Goal: Contribute content: Contribute content

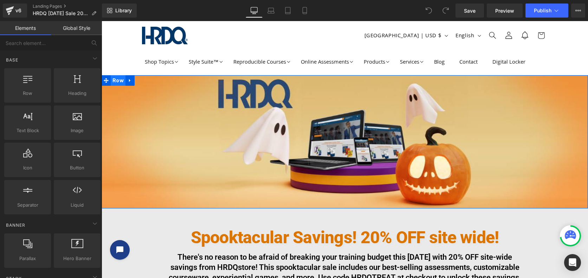
click at [115, 82] on span "Row" at bounding box center [118, 80] width 15 height 11
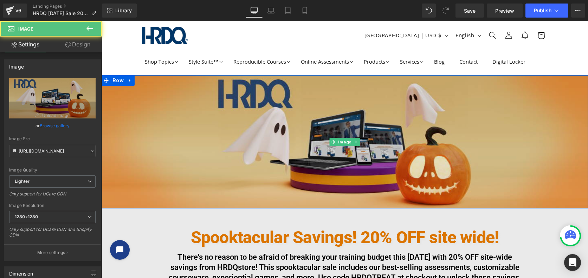
click at [211, 124] on img at bounding box center [345, 141] width 486 height 133
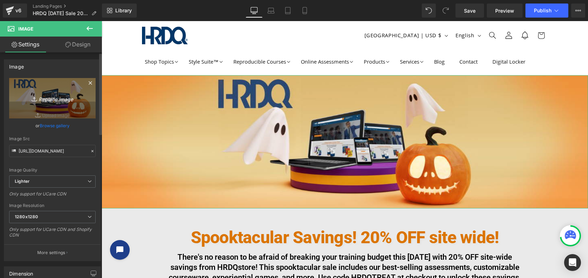
click at [56, 98] on icon "Replace Image" at bounding box center [52, 98] width 56 height 9
type input "C:\fakepath\trick-or-train-alt2-banner.jpg"
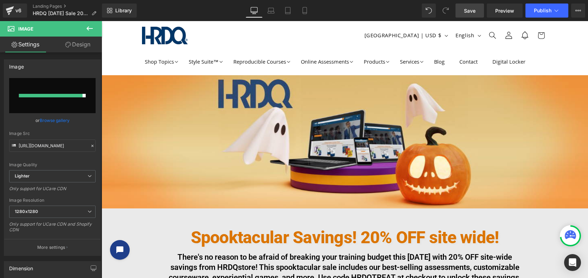
click at [469, 11] on span "Save" at bounding box center [470, 10] width 12 height 7
click at [90, 29] on icon at bounding box center [89, 28] width 6 height 4
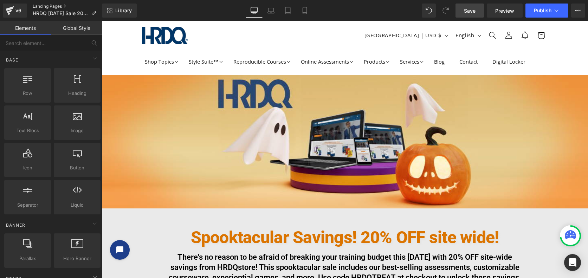
click at [47, 5] on link "Landing Pages" at bounding box center [67, 7] width 69 height 6
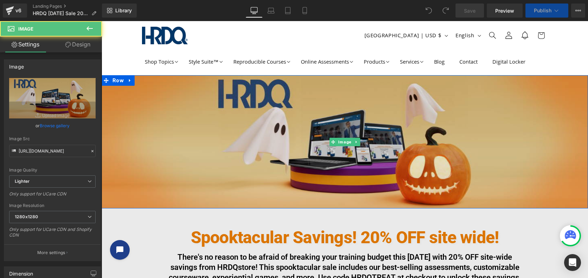
click at [291, 129] on img at bounding box center [345, 141] width 486 height 133
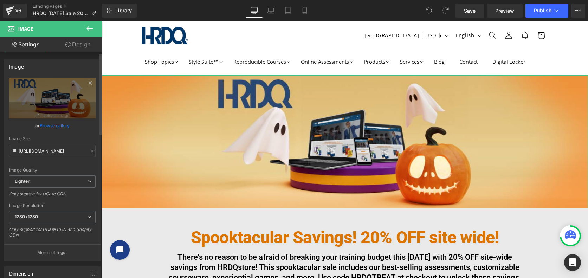
click at [87, 82] on icon at bounding box center [90, 83] width 8 height 8
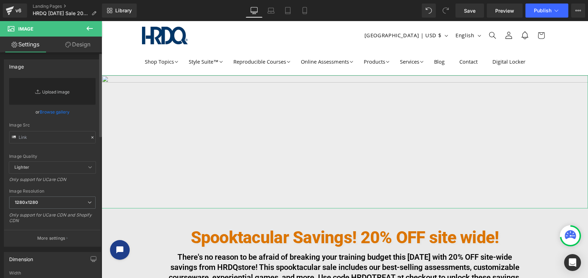
click at [47, 92] on link "Replace Image" at bounding box center [52, 91] width 86 height 27
type input "C:\fakepath\trick-or-train-alt2-banner.jpg"
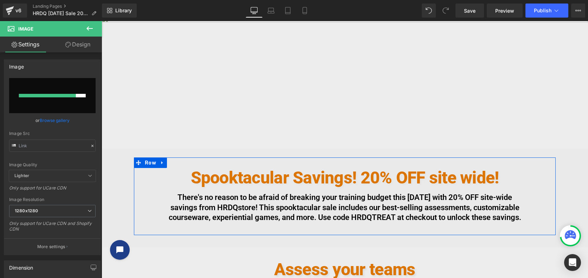
scroll to position [54, 0]
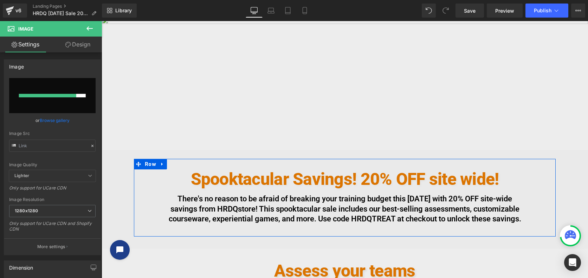
click at [281, 176] on h1 "Spooktacular Savings! 20% OFF site wide!" at bounding box center [344, 178] width 411 height 19
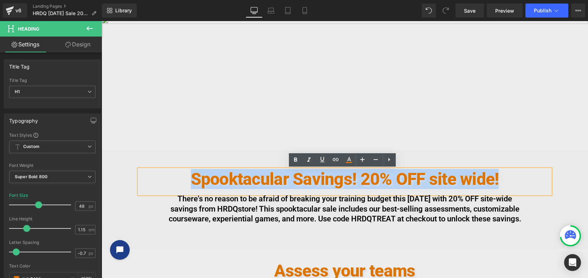
drag, startPoint x: 189, startPoint y: 177, endPoint x: 498, endPoint y: 172, distance: 308.6
click at [498, 172] on h1 "Spooktacular Savings! 20% OFF site wide!" at bounding box center [344, 178] width 411 height 19
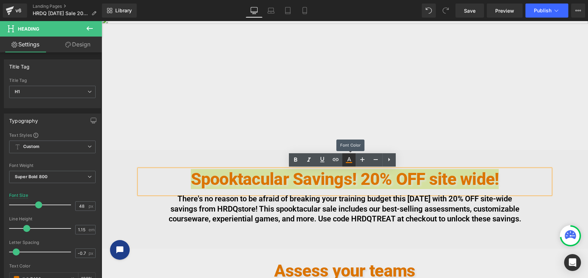
click at [346, 160] on icon at bounding box center [349, 160] width 8 height 8
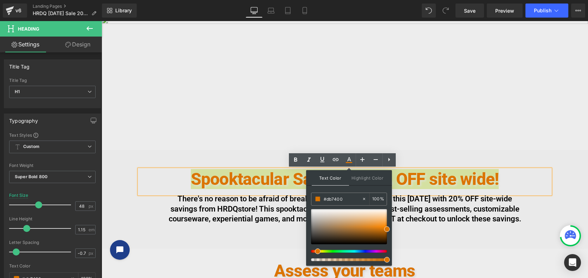
type input "#db9900"
click at [315, 252] on span at bounding box center [317, 251] width 6 height 6
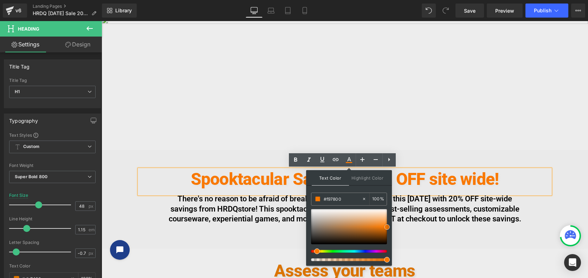
drag, startPoint x: 388, startPoint y: 229, endPoint x: 392, endPoint y: 227, distance: 3.8
click at [392, 227] on div "Text Color Highlight Color rgba(249, 120, 0, 1) #f97800 100 % transparent trans…" at bounding box center [349, 218] width 86 height 96
click at [313, 251] on div at bounding box center [346, 251] width 76 height 3
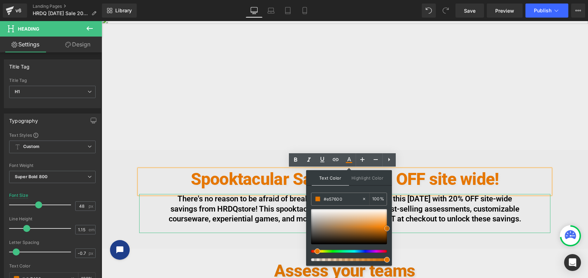
drag, startPoint x: 490, startPoint y: 247, endPoint x: 393, endPoint y: 224, distance: 99.8
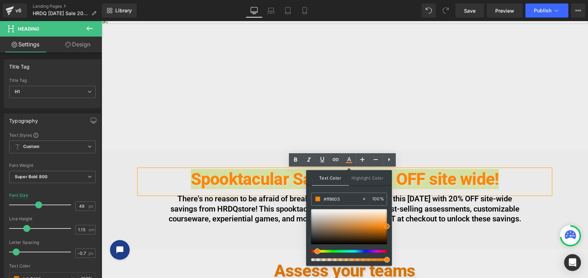
type input "#ff8300"
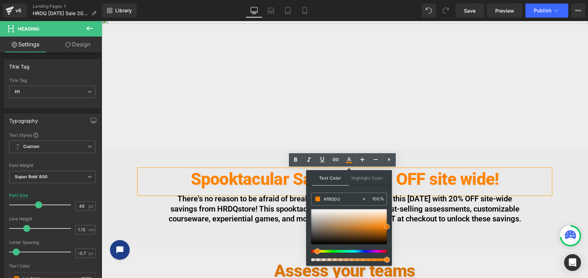
click at [388, 226] on span at bounding box center [387, 227] width 6 height 6
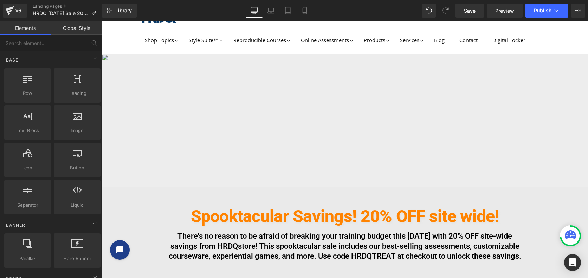
scroll to position [0, 0]
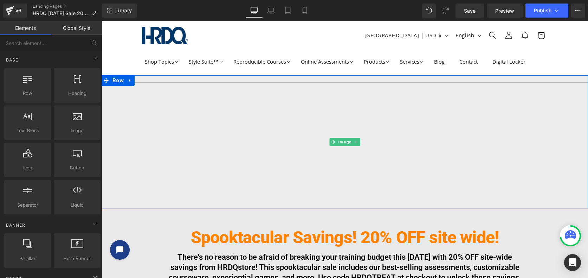
click at [234, 122] on img at bounding box center [345, 141] width 486 height 133
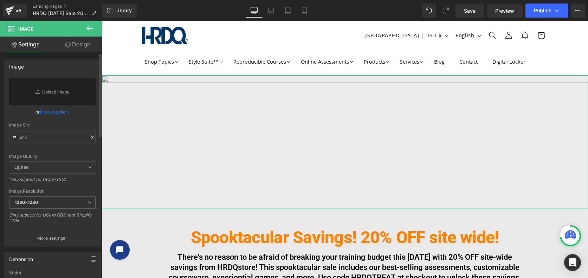
click at [46, 111] on link "Browse gallery" at bounding box center [55, 112] width 30 height 12
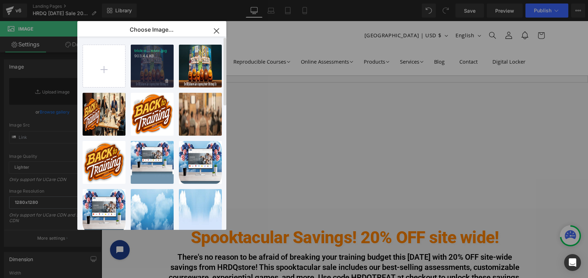
click at [155, 66] on div "trick-o...nner.jpg 903.44 KB" at bounding box center [152, 66] width 43 height 43
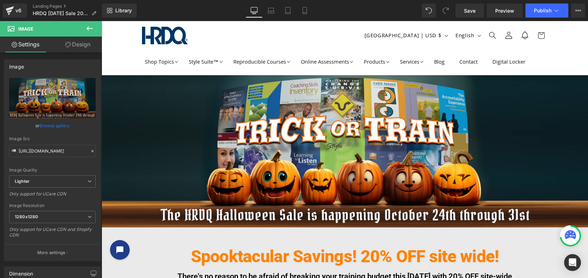
type input "https://ucarecdn.com/4d4f1271-f69f-4c64-bb3e-e5eef88be571/-/format/auto/-/previ…"
click at [470, 10] on span "Save" at bounding box center [470, 10] width 12 height 7
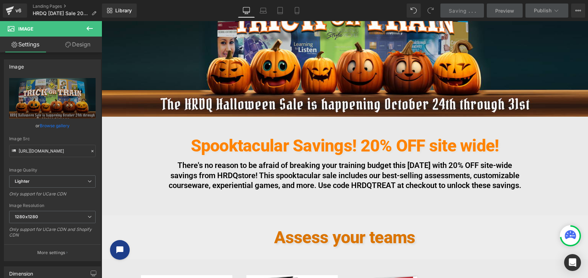
scroll to position [112, 0]
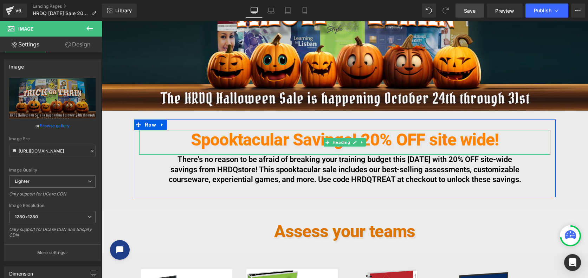
click at [291, 140] on span "Spooktacular Savings! 20% OFF site wide!" at bounding box center [345, 140] width 308 height 20
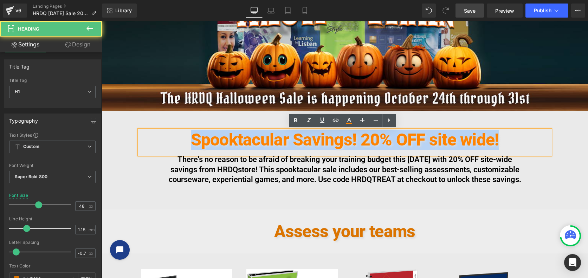
drag, startPoint x: 186, startPoint y: 139, endPoint x: 506, endPoint y: 143, distance: 320.9
click at [506, 143] on h1 "Spooktacular Savings! 20% OFF site wide!" at bounding box center [344, 139] width 411 height 19
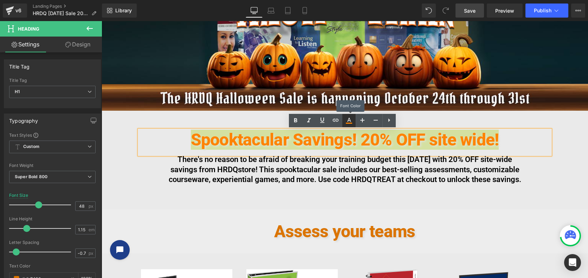
click at [348, 124] on icon at bounding box center [349, 120] width 8 height 8
type input "100"
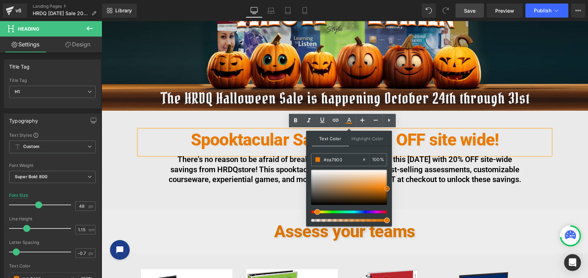
click at [389, 190] on span at bounding box center [387, 189] width 6 height 6
click at [453, 185] on p "There's no reason to be afraid of breaking your training budget this [DATE] wit…" at bounding box center [344, 170] width 355 height 30
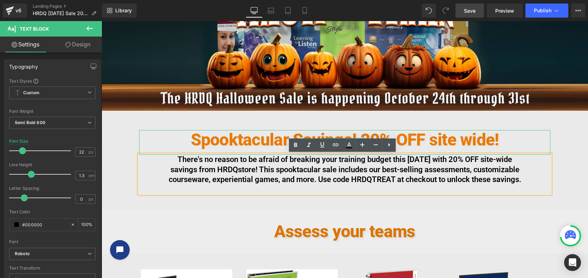
click at [425, 144] on span "Spooktacular Savings! 20% OFF site wide!" at bounding box center [345, 140] width 308 height 20
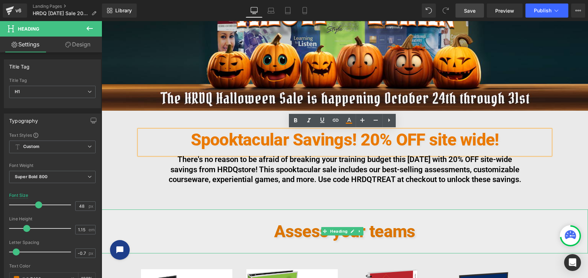
click at [393, 240] on h2 "Assess your teams" at bounding box center [345, 231] width 486 height 19
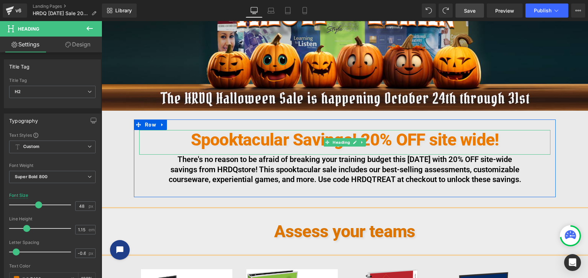
click at [432, 141] on span "Spooktacular Savings! 20% OFF site wide!" at bounding box center [345, 140] width 308 height 20
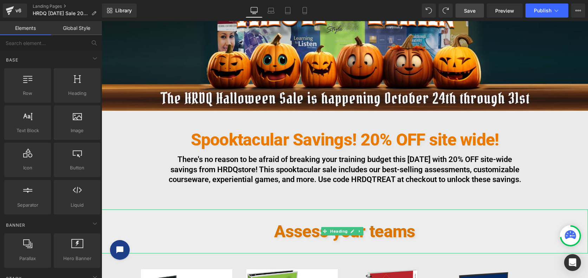
scroll to position [171, 0]
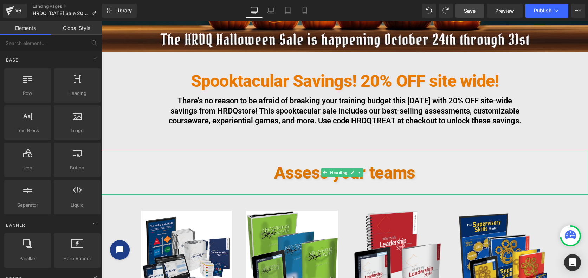
click at [293, 182] on h2 "Assess your teams" at bounding box center [345, 172] width 486 height 19
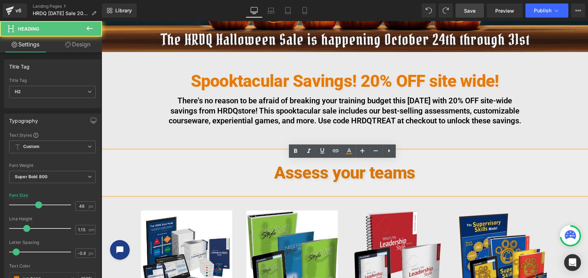
click at [309, 182] on h2 "Assess your teams" at bounding box center [345, 172] width 486 height 19
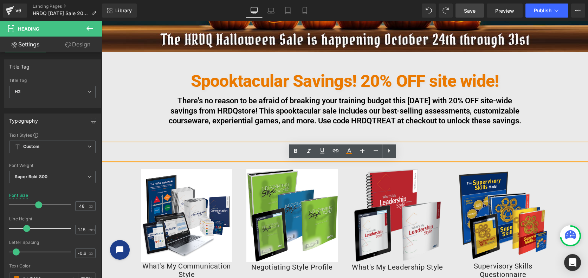
click at [392, 155] on h2 "Assess your teams" at bounding box center [345, 149] width 486 height 11
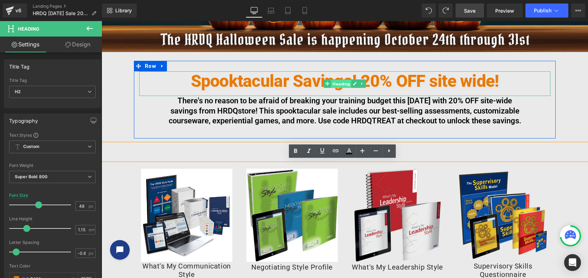
click at [341, 83] on span "Heading" at bounding box center [341, 84] width 20 height 8
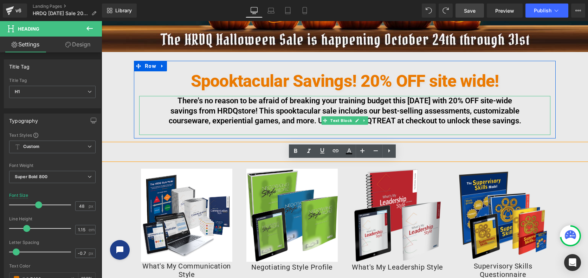
drag, startPoint x: 466, startPoint y: 151, endPoint x: 484, endPoint y: 175, distance: 29.7
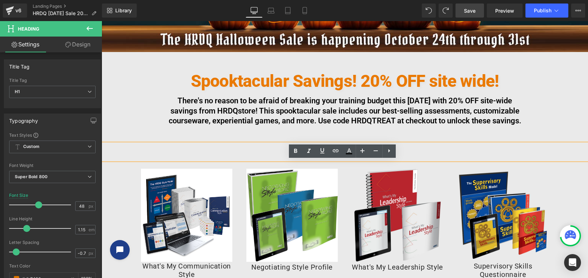
click at [390, 155] on h2 "Assess your teams" at bounding box center [345, 149] width 486 height 11
click at [281, 155] on h2 "Assess your teams" at bounding box center [345, 149] width 486 height 11
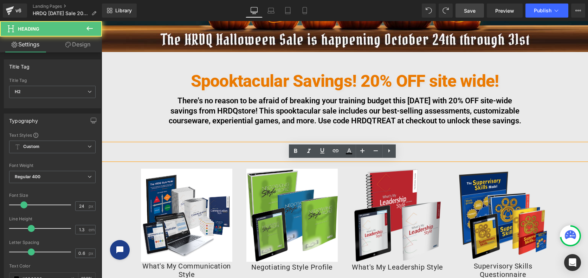
drag, startPoint x: 426, startPoint y: 223, endPoint x: 324, endPoint y: 202, distance: 103.7
click at [331, 155] on h2 "Assess your teams" at bounding box center [345, 149] width 486 height 11
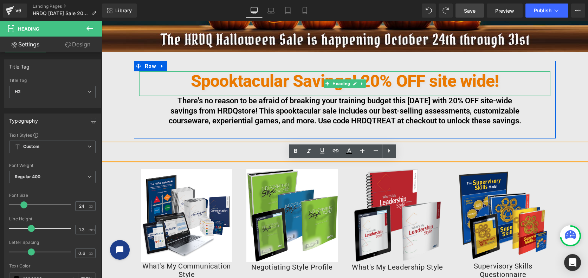
click at [312, 79] on span "Spooktacular Savings! 20% OFF site wide!" at bounding box center [345, 81] width 308 height 20
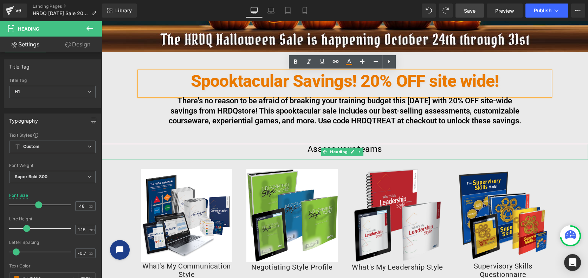
click at [378, 155] on h2 "Assess your teams" at bounding box center [345, 149] width 486 height 11
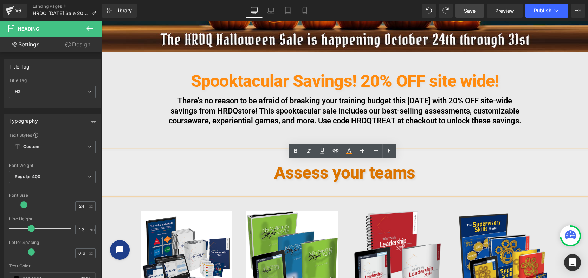
click at [329, 182] on h2 "Assess your teams" at bounding box center [345, 172] width 486 height 19
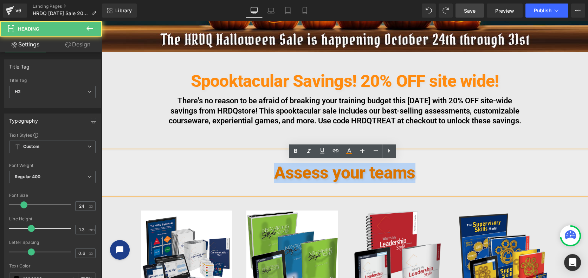
drag, startPoint x: 275, startPoint y: 182, endPoint x: 472, endPoint y: 182, distance: 197.2
click at [472, 182] on h2 "Assess your teams" at bounding box center [345, 172] width 486 height 19
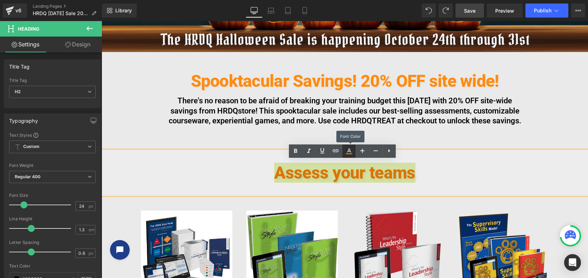
click at [348, 153] on icon at bounding box center [349, 151] width 8 height 8
type input "#db7400"
type input "100"
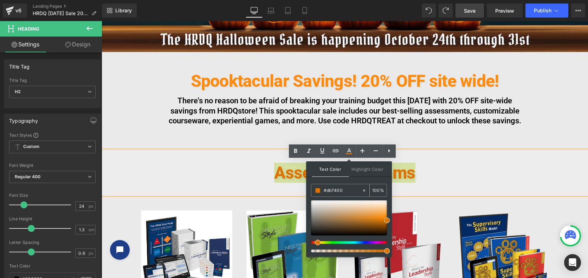
click at [318, 191] on span at bounding box center [317, 190] width 5 height 5
click at [492, 126] on p "There's no reason to be afraid of breaking your training budget this [DATE] wit…" at bounding box center [344, 111] width 355 height 30
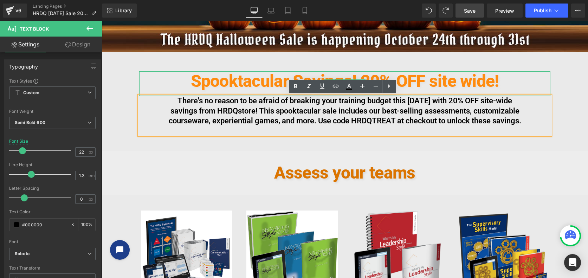
click at [445, 82] on span "Spooktacular Savings! 20% OFF site wide!" at bounding box center [345, 81] width 308 height 20
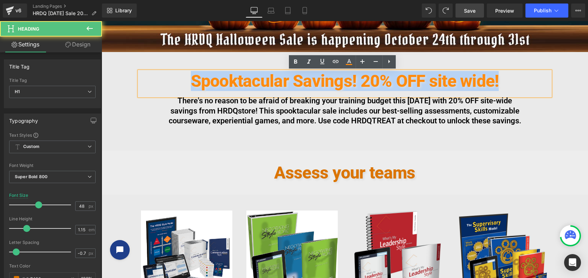
drag, startPoint x: 192, startPoint y: 82, endPoint x: 532, endPoint y: 89, distance: 340.3
click at [532, 89] on h1 "Spooktacular Savings! 20% OFF site wide!" at bounding box center [344, 80] width 411 height 19
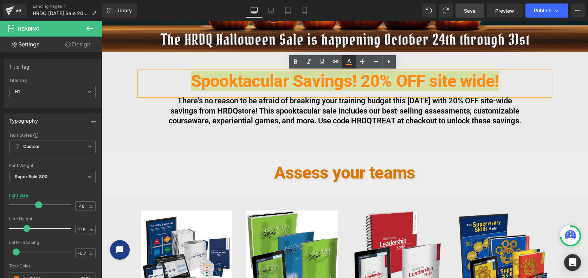
click at [351, 63] on icon at bounding box center [349, 61] width 4 height 4
type input "#ff8b0f"
type input "100"
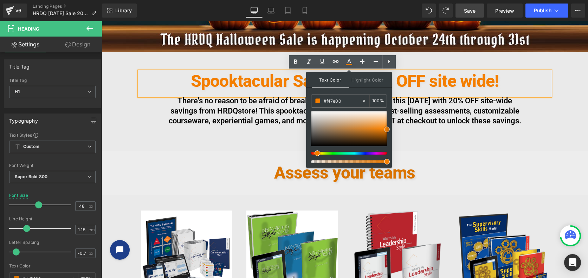
click at [389, 130] on span at bounding box center [387, 130] width 6 height 6
drag, startPoint x: 346, startPoint y: 101, endPoint x: 317, endPoint y: 100, distance: 29.2
click at [317, 100] on div "#f47e00" at bounding box center [336, 101] width 50 height 12
click at [478, 135] on div "There's no reason to be afraid of breaking your training budget this Halloween …" at bounding box center [344, 115] width 411 height 39
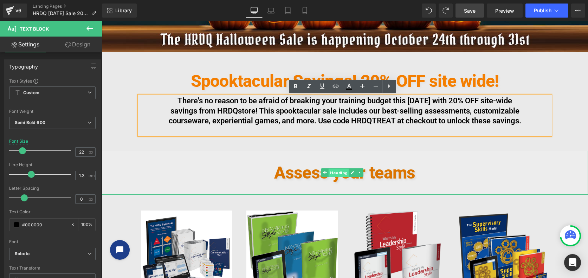
click at [340, 177] on span "Heading" at bounding box center [338, 173] width 20 height 8
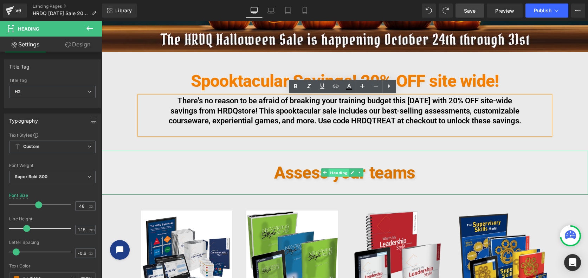
click at [339, 177] on span "Heading" at bounding box center [338, 173] width 20 height 8
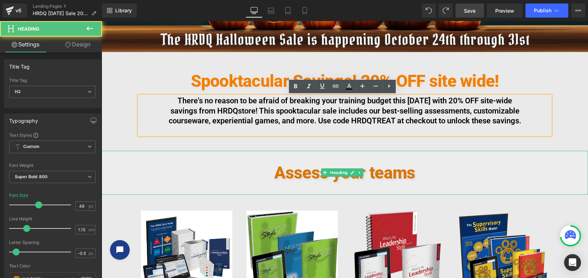
click at [389, 182] on h2 "Assess your teams" at bounding box center [345, 172] width 486 height 19
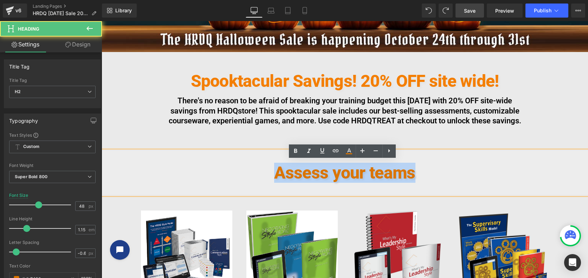
drag, startPoint x: 274, startPoint y: 180, endPoint x: 371, endPoint y: 159, distance: 99.3
click at [451, 182] on h2 "Assess your teams" at bounding box center [345, 172] width 486 height 19
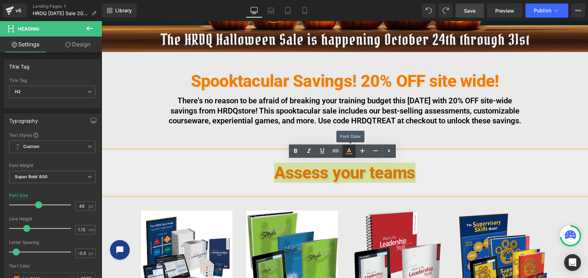
click at [347, 147] on icon at bounding box center [349, 151] width 8 height 8
type input "#db7400"
type input "100"
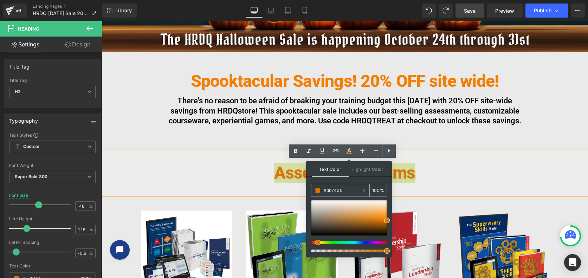
drag, startPoint x: 347, startPoint y: 189, endPoint x: 321, endPoint y: 187, distance: 26.4
click at [321, 187] on div "#db7400" at bounding box center [336, 190] width 50 height 12
paste input "f47e"
type input "#f47e00"
click at [489, 175] on h2 "Assess your teams" at bounding box center [345, 172] width 486 height 19
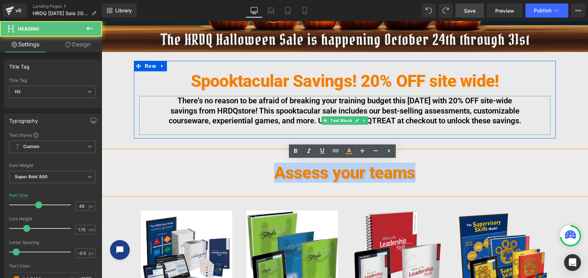
click at [532, 134] on div "There's no reason to be afraid of breaking your training budget this [DATE] wit…" at bounding box center [344, 115] width 411 height 39
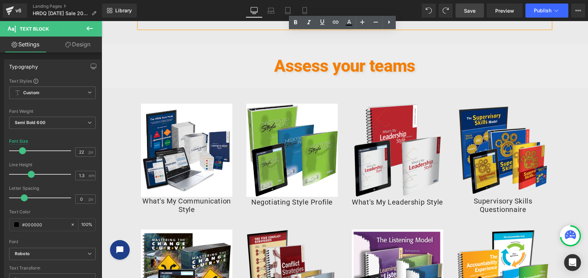
scroll to position [288, 0]
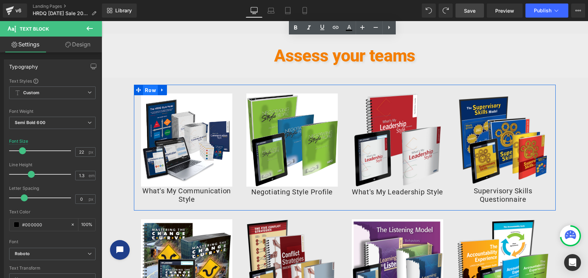
click at [147, 96] on span "Row" at bounding box center [150, 90] width 15 height 11
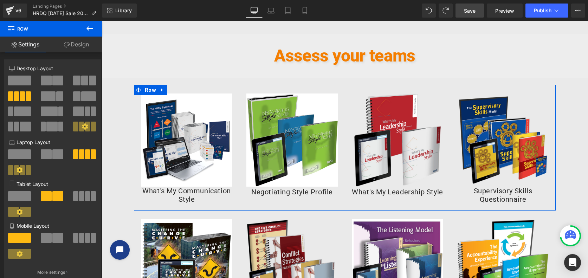
click at [70, 41] on link "Design" at bounding box center [76, 45] width 51 height 16
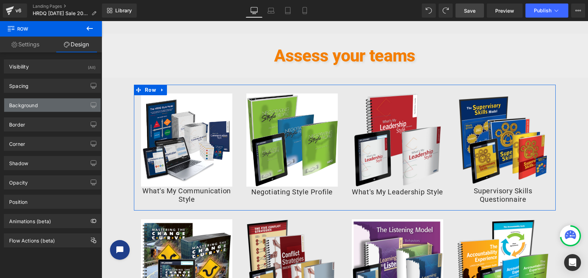
click at [46, 104] on div "Background" at bounding box center [52, 104] width 96 height 13
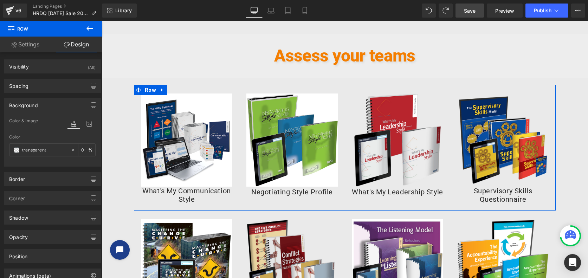
click at [18, 136] on div "Color" at bounding box center [52, 137] width 86 height 5
click at [73, 124] on icon at bounding box center [73, 123] width 13 height 9
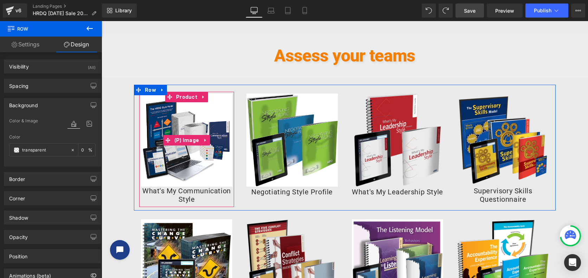
click at [147, 108] on img at bounding box center [186, 139] width 91 height 93
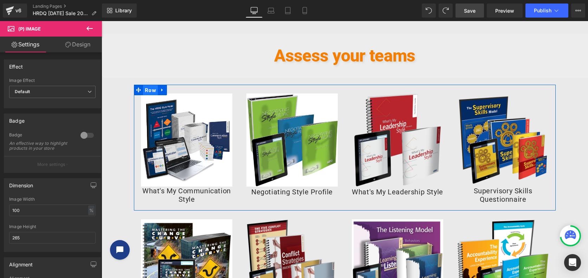
click at [148, 96] on span "Row" at bounding box center [150, 90] width 15 height 11
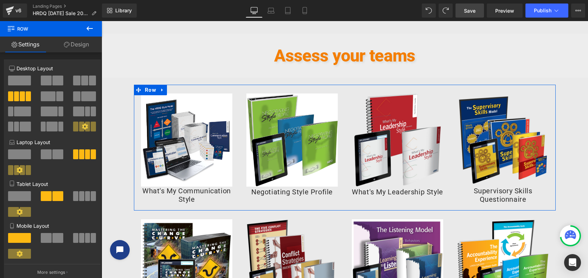
click at [72, 44] on link "Design" at bounding box center [76, 45] width 51 height 16
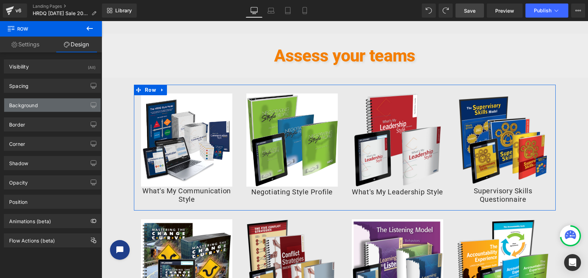
click at [40, 106] on div "Background" at bounding box center [52, 104] width 96 height 13
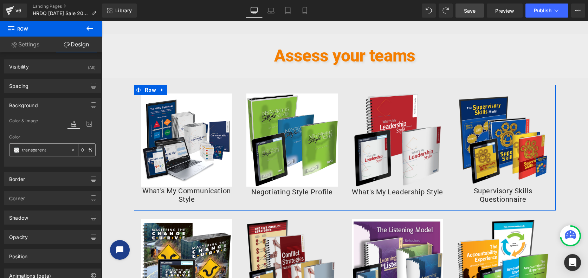
click at [70, 151] on icon at bounding box center [72, 150] width 5 height 5
click at [70, 125] on icon at bounding box center [73, 123] width 13 height 9
click at [33, 149] on input "none" at bounding box center [44, 150] width 45 height 8
click at [15, 150] on span at bounding box center [17, 150] width 6 height 6
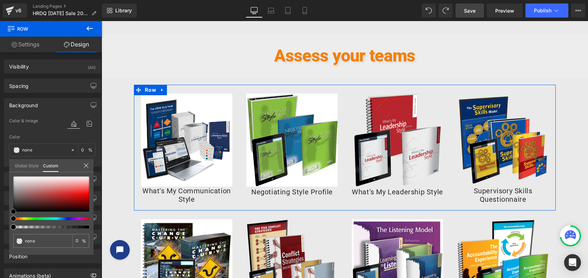
type input "#9b5353"
type input "100"
type input "#9b5353"
type input "100"
type input "#9d5656"
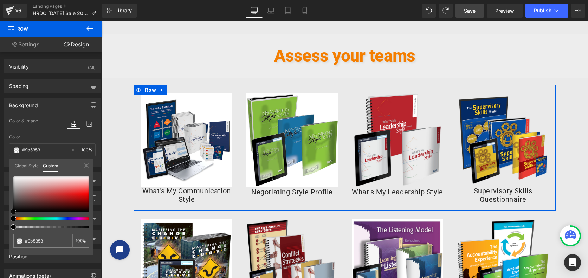
type input "#9d5656"
type input "#a87474"
type input "#b79e9e"
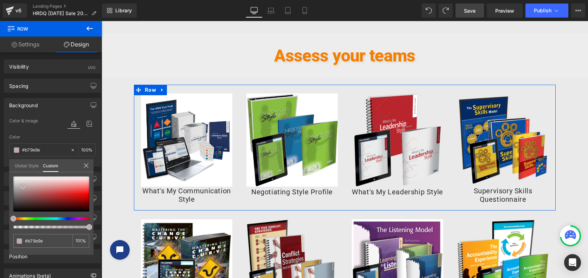
type input "#bca8a8"
type input "#bfafaf"
type input "#c3b5b5"
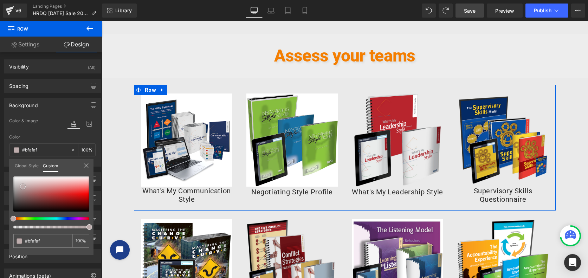
type input "#c3b5b5"
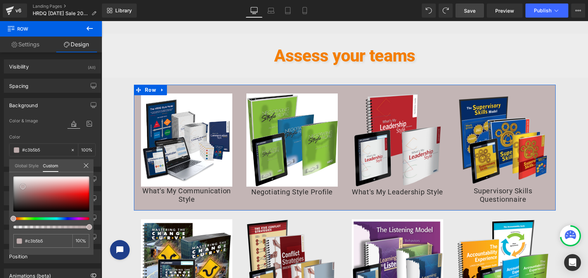
type input "#cec4c4"
type input "#d6d1d1"
type input "#e4e1e1"
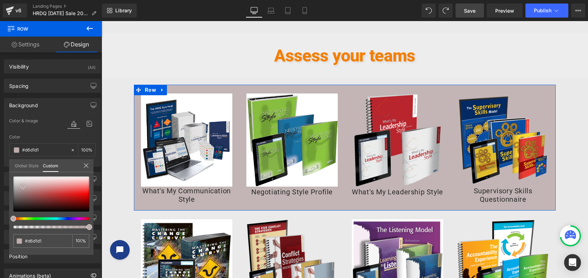
type input "#e4e1e1"
type input "#e8e7e7"
type input "#ebeaea"
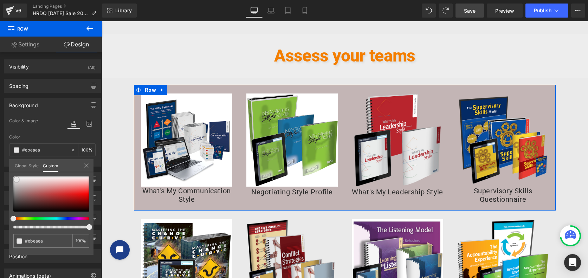
type input "#f5f4f4"
type input "#ffffff"
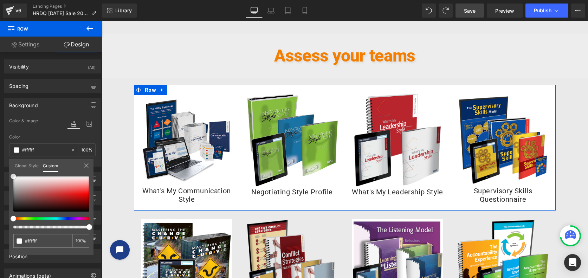
drag, startPoint x: 36, startPoint y: 195, endPoint x: 9, endPoint y: 171, distance: 36.6
click at [9, 167] on div "Background Color & Image color rgba(255, 255, 255, 1) Color #ffffff 100 % Image…" at bounding box center [52, 130] width 105 height 74
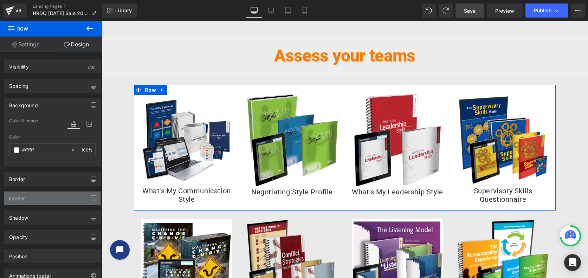
click at [29, 199] on div "Corner" at bounding box center [52, 198] width 96 height 13
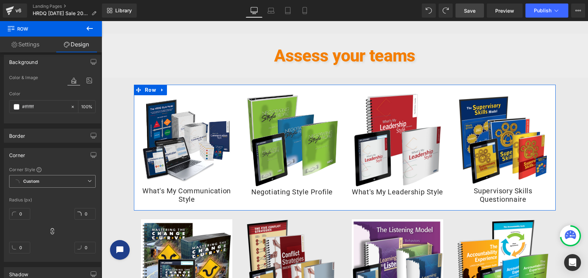
scroll to position [59, 0]
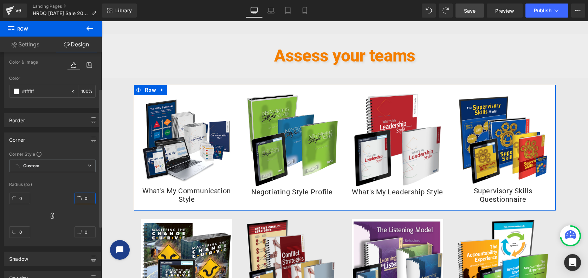
click at [82, 197] on input "0" at bounding box center [85, 199] width 21 height 12
type input "1"
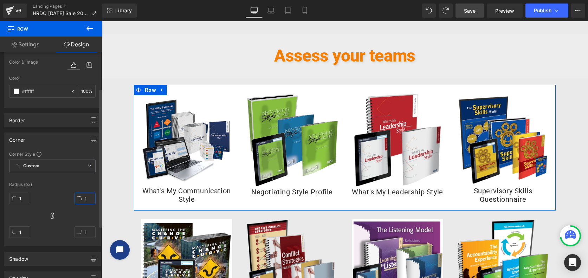
type input "10"
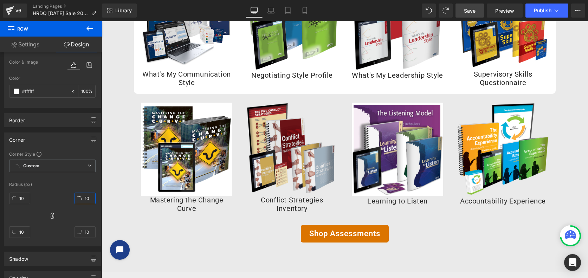
scroll to position [406, 0]
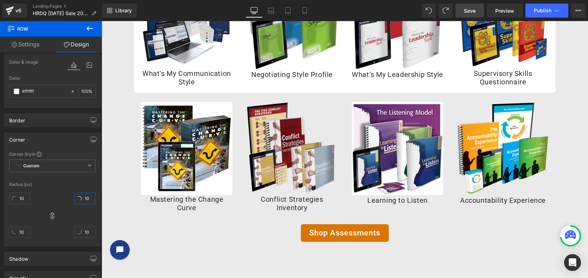
type input "10"
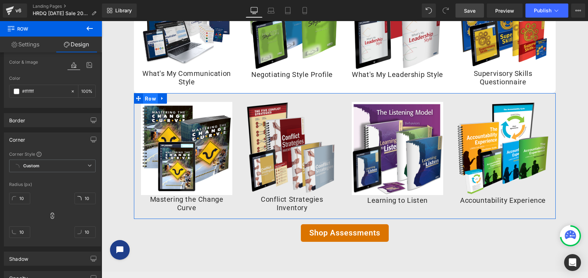
click at [145, 104] on span "Row" at bounding box center [150, 98] width 15 height 11
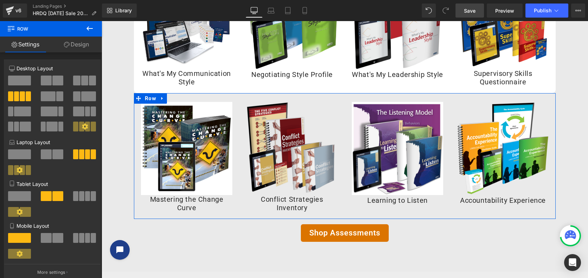
click at [78, 44] on link "Design" at bounding box center [76, 45] width 51 height 16
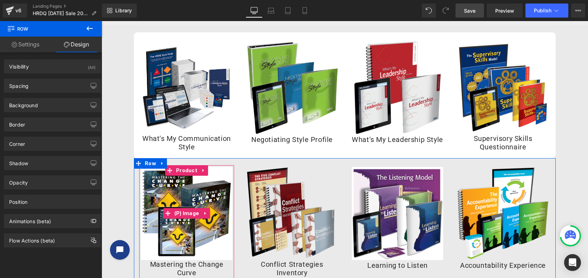
scroll to position [288, 0]
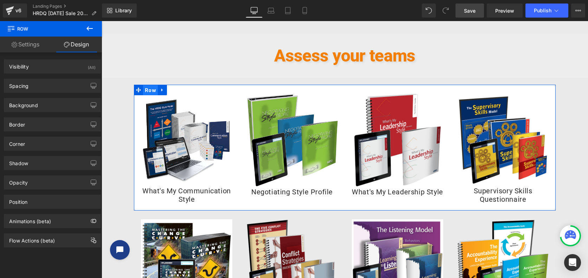
click at [145, 96] on span "Row" at bounding box center [150, 90] width 15 height 11
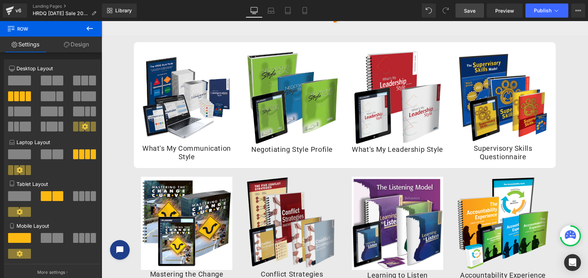
scroll to position [347, 0]
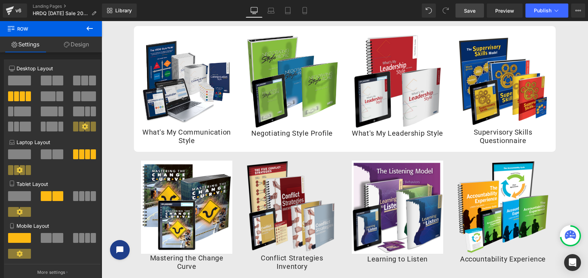
click at [168, 195] on img at bounding box center [186, 207] width 91 height 93
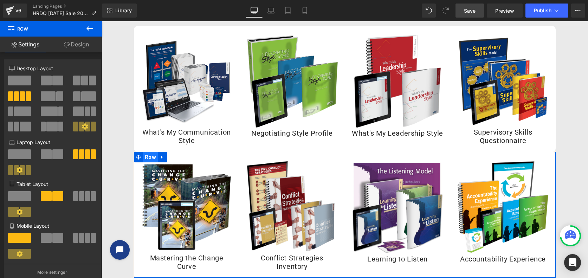
click at [145, 162] on span "Row" at bounding box center [150, 157] width 15 height 11
click at [80, 47] on link "Design" at bounding box center [76, 45] width 51 height 16
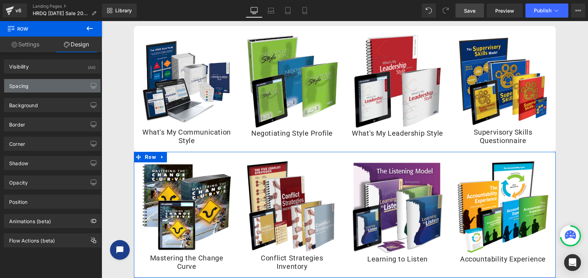
click at [53, 82] on div "Spacing" at bounding box center [52, 85] width 96 height 13
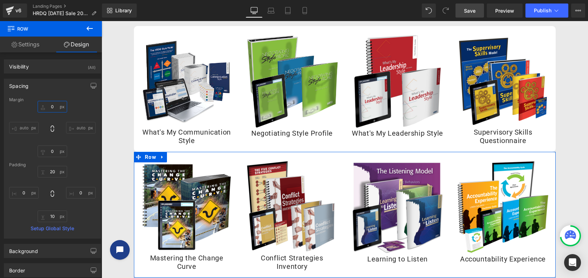
click at [54, 108] on input "0" at bounding box center [53, 107] width 30 height 12
type input "2w"
drag, startPoint x: 56, startPoint y: 108, endPoint x: 46, endPoint y: 107, distance: 9.9
click at [46, 107] on input "0" at bounding box center [53, 107] width 30 height 12
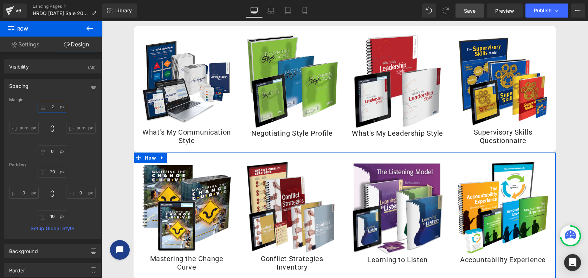
type input "20"
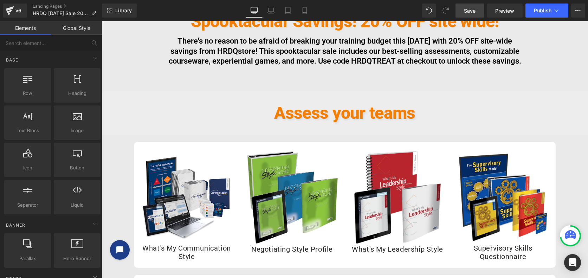
scroll to position [112, 0]
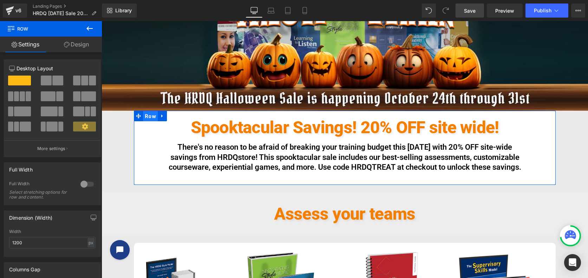
click at [146, 117] on span "Row" at bounding box center [150, 116] width 15 height 11
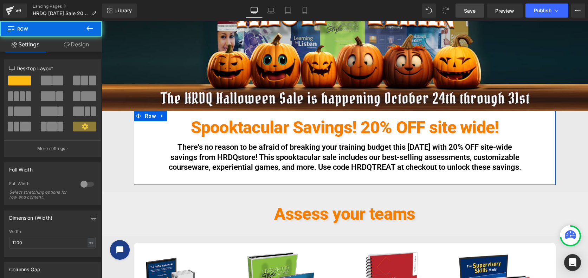
click at [83, 40] on link "Design" at bounding box center [76, 45] width 51 height 16
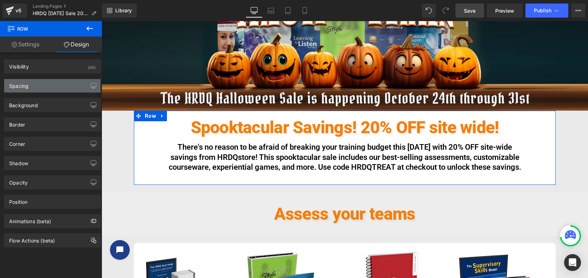
click at [37, 88] on div "Spacing" at bounding box center [52, 85] width 96 height 13
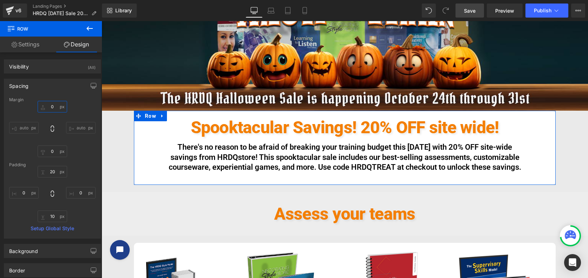
click at [53, 105] on input "0" at bounding box center [53, 107] width 30 height 12
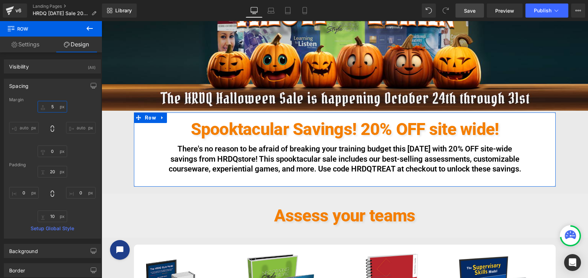
type input "50"
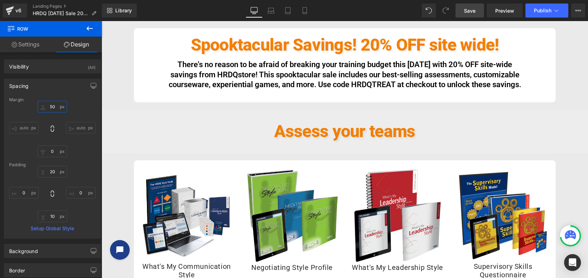
scroll to position [230, 0]
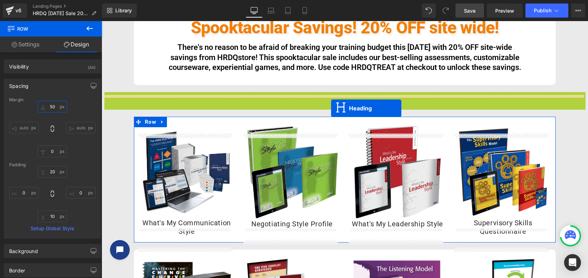
drag, startPoint x: 324, startPoint y: 125, endPoint x: 331, endPoint y: 108, distance: 18.3
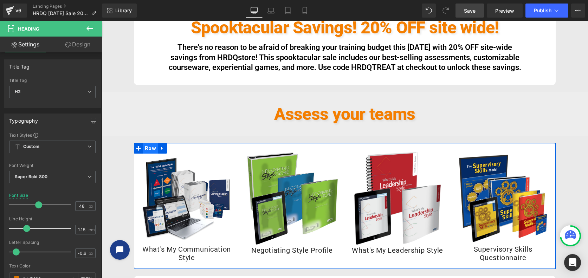
click at [149, 154] on span "Row" at bounding box center [150, 148] width 15 height 11
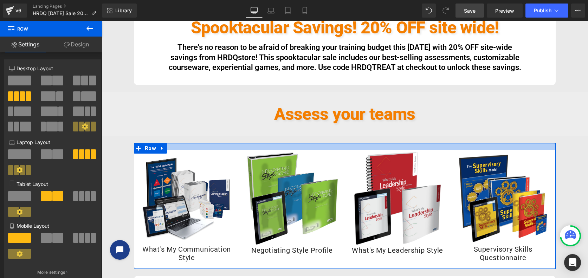
click at [273, 150] on div at bounding box center [345, 146] width 422 height 7
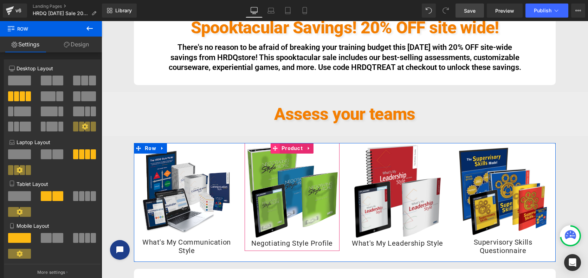
drag, startPoint x: 273, startPoint y: 156, endPoint x: 276, endPoint y: 160, distance: 4.1
click at [276, 160] on div "Sale Off (P) Image What's My Communication Style (P) Title Product Sale Off (P)…" at bounding box center [345, 202] width 422 height 119
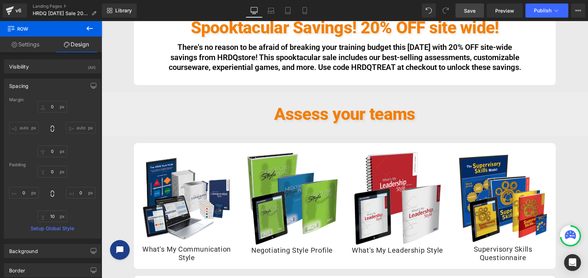
type input "0"
type input "20"
type input "0"
type input "10"
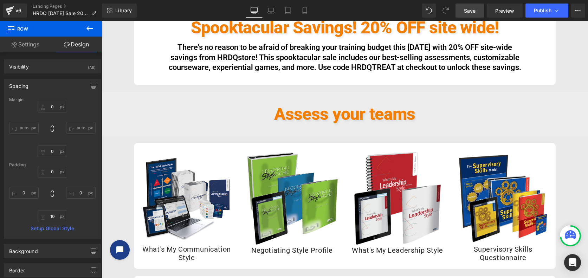
type input "0"
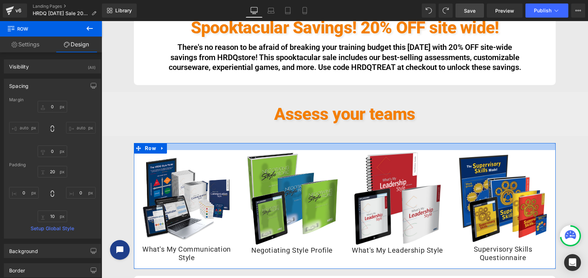
click at [313, 150] on div at bounding box center [345, 146] width 422 height 7
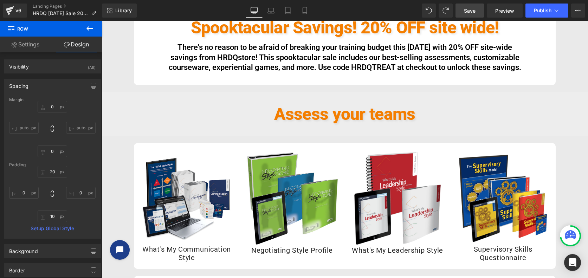
click at [91, 27] on icon at bounding box center [89, 28] width 8 height 8
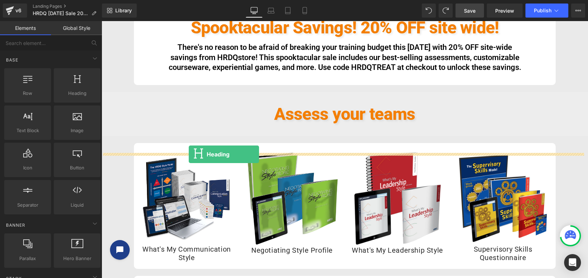
drag, startPoint x: 174, startPoint y: 103, endPoint x: 189, endPoint y: 154, distance: 53.8
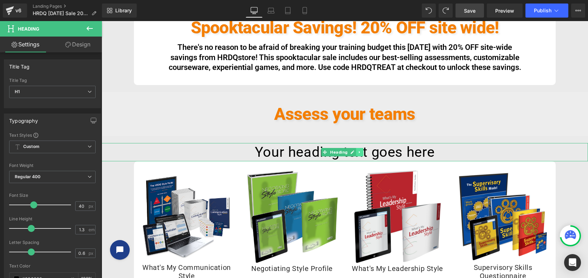
click at [359, 154] on icon at bounding box center [359, 152] width 1 height 2
click at [362, 154] on icon at bounding box center [363, 152] width 4 height 4
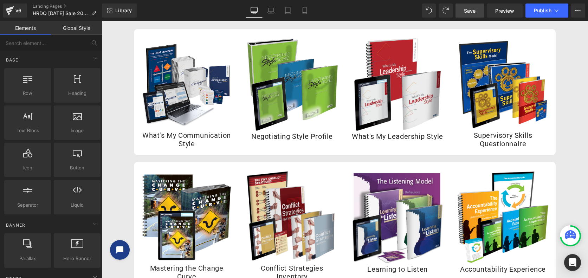
scroll to position [406, 0]
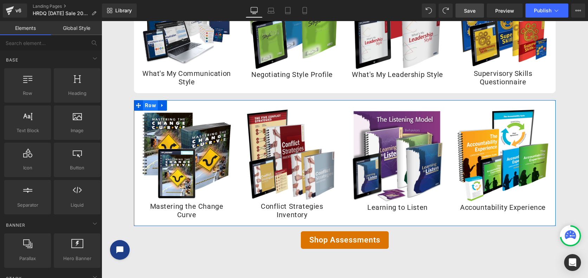
click at [147, 111] on span "Row" at bounding box center [150, 105] width 15 height 11
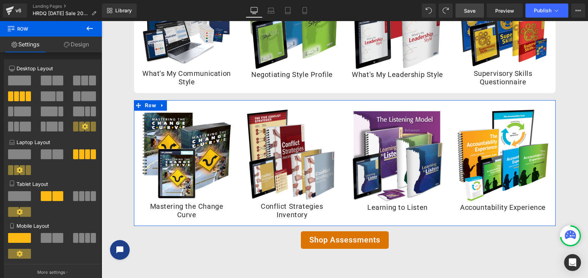
click at [77, 42] on link "Design" at bounding box center [76, 45] width 51 height 16
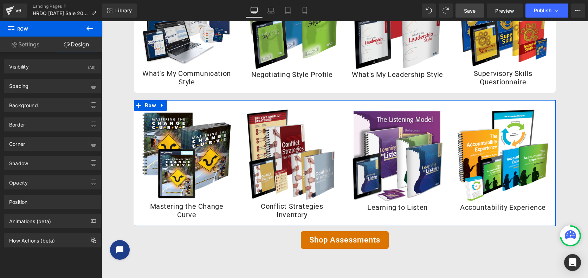
type input "20"
type input "0"
type input "20"
type input "0"
type input "10"
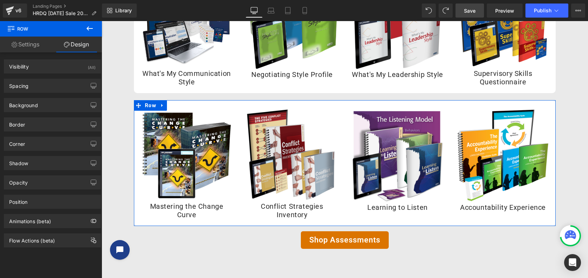
type input "0"
click at [48, 85] on div "Spacing" at bounding box center [52, 85] width 96 height 13
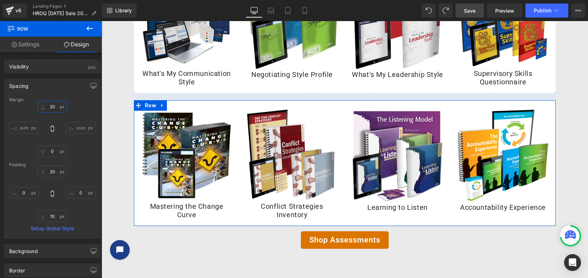
click at [57, 107] on input "20" at bounding box center [53, 107] width 30 height 12
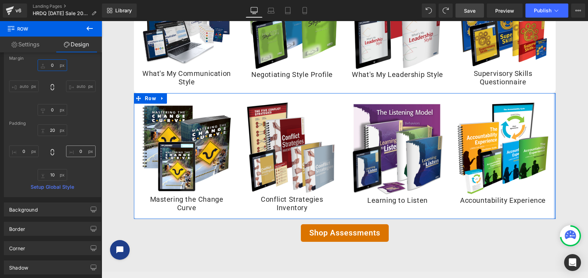
scroll to position [59, 0]
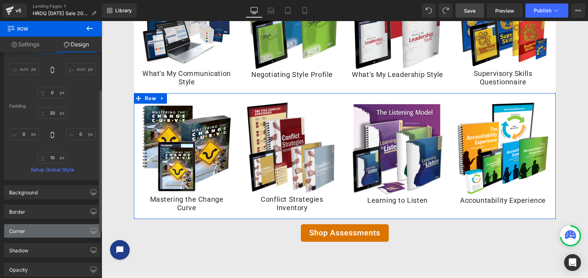
type input "0"
click at [38, 233] on div "Corner" at bounding box center [52, 230] width 96 height 13
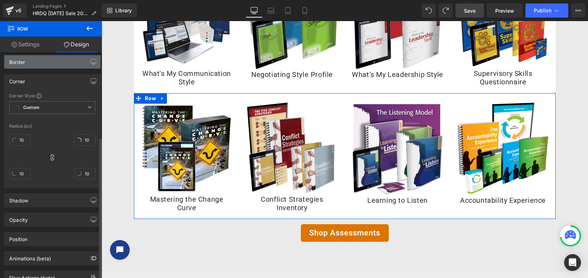
scroll to position [234, 0]
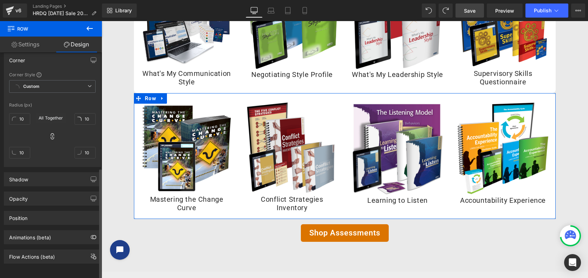
click at [51, 133] on icon at bounding box center [52, 136] width 7 height 7
click at [88, 114] on input "10" at bounding box center [85, 119] width 21 height 12
type input "0"
click at [26, 113] on input "10" at bounding box center [19, 119] width 21 height 12
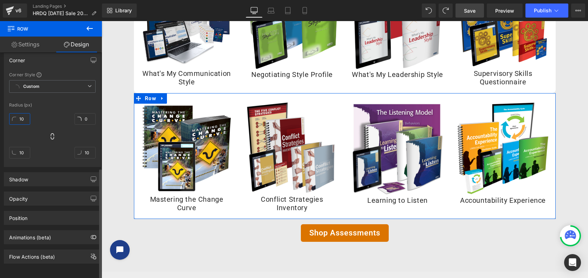
click at [26, 113] on input "10" at bounding box center [19, 119] width 21 height 12
type input "0"
click at [26, 149] on input "10" at bounding box center [19, 153] width 21 height 12
type input "20"
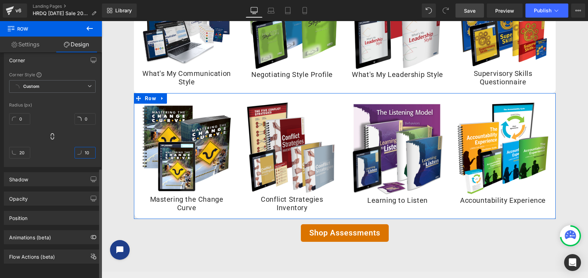
click at [87, 147] on input "10" at bounding box center [85, 153] width 21 height 12
type input "20"
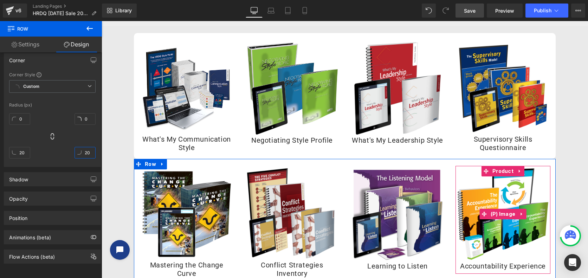
scroll to position [288, 0]
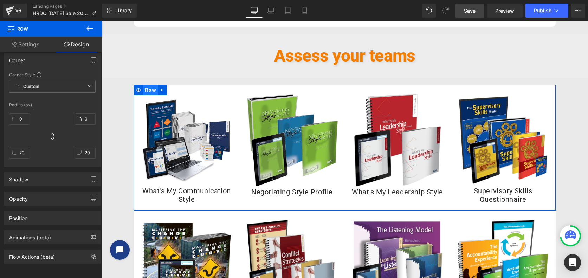
click at [143, 95] on span "Row" at bounding box center [150, 90] width 15 height 11
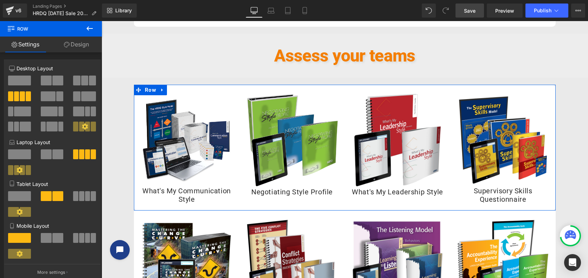
click at [73, 42] on link "Design" at bounding box center [76, 45] width 51 height 16
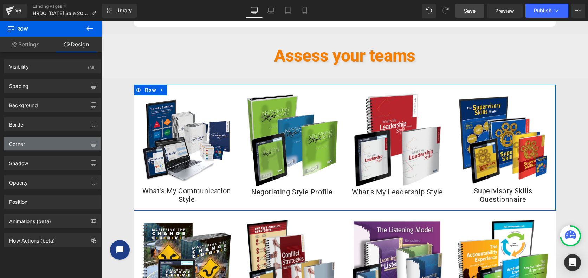
type input "#000000"
type input "75"
type input "0"
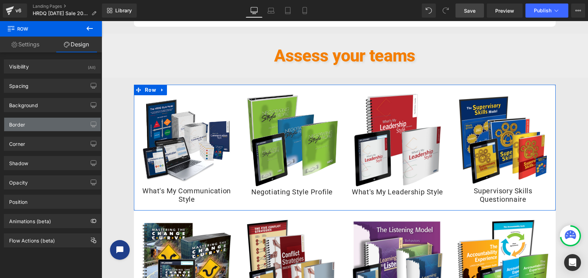
click at [37, 124] on div "Border" at bounding box center [52, 124] width 96 height 13
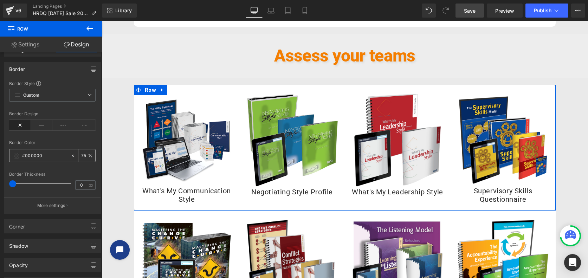
scroll to position [117, 0]
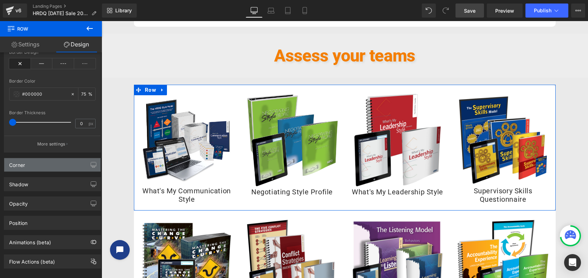
click at [30, 167] on div "Corner" at bounding box center [52, 164] width 96 height 13
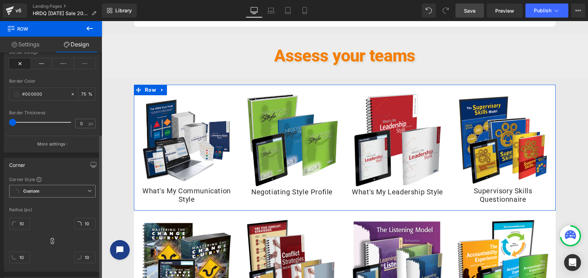
scroll to position [176, 0]
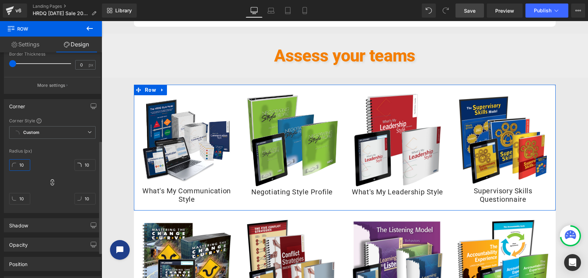
click at [27, 166] on input "10" at bounding box center [19, 165] width 21 height 12
type input "2"
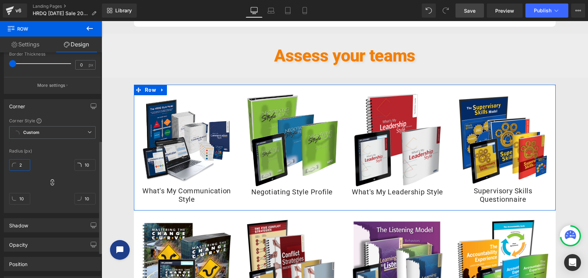
type input "2"
type input "20"
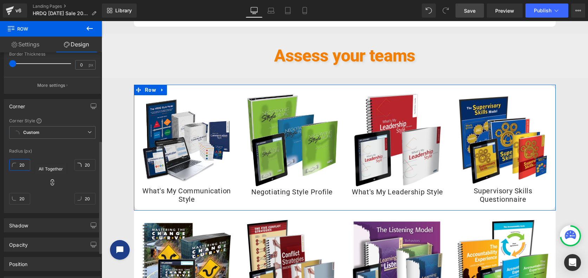
type input "20"
click at [53, 180] on icon at bounding box center [52, 182] width 7 height 7
click at [27, 199] on input "20" at bounding box center [19, 199] width 21 height 12
type input "0"
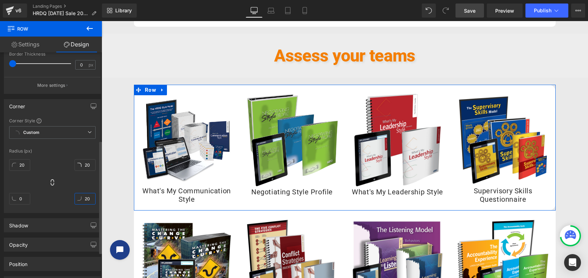
click at [89, 199] on input "20" at bounding box center [85, 199] width 21 height 12
type input "0"
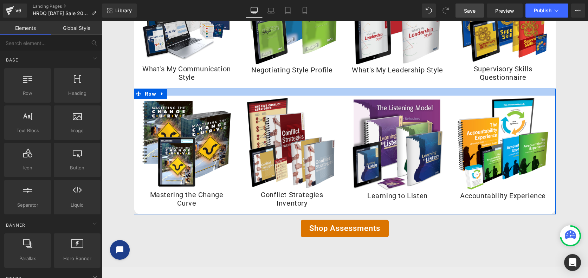
scroll to position [464, 0]
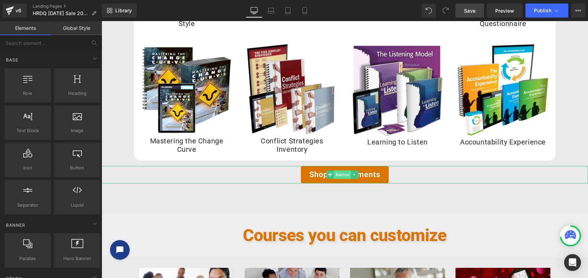
click at [339, 179] on span "Button" at bounding box center [342, 174] width 17 height 8
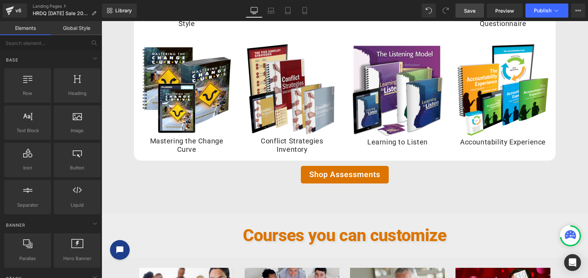
click at [471, 9] on span "Save" at bounding box center [470, 10] width 12 height 7
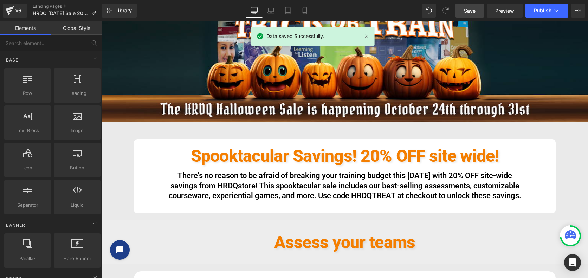
scroll to position [54, 0]
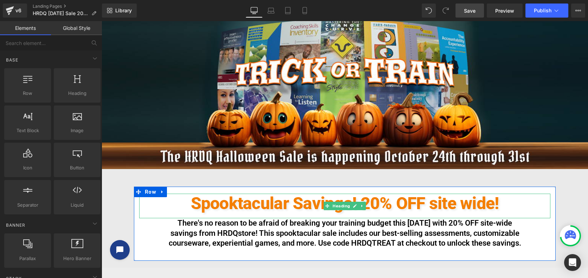
click at [379, 205] on span "Spooktacular Savings! 20% OFF site wide!" at bounding box center [345, 203] width 308 height 20
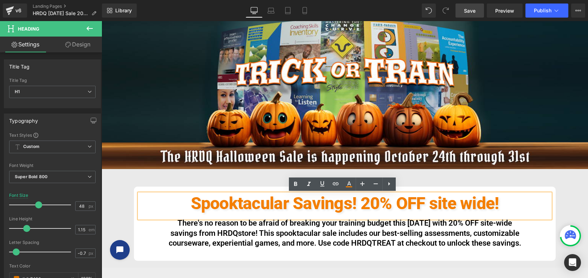
click at [362, 204] on span "Spooktacular Savings! 20% OFF site wide!" at bounding box center [345, 203] width 308 height 20
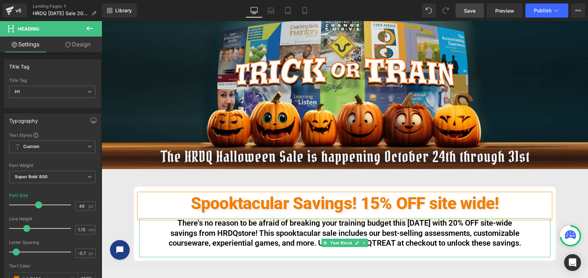
click at [455, 222] on p "There's no reason to be afraid of breaking your training budget this [DATE] wit…" at bounding box center [344, 233] width 355 height 30
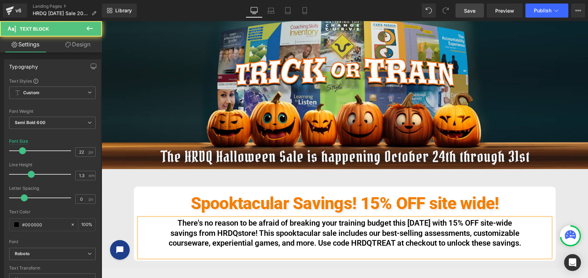
click at [363, 234] on p "There's no reason to be afraid of breaking your training budget this Halloween …" at bounding box center [344, 233] width 355 height 30
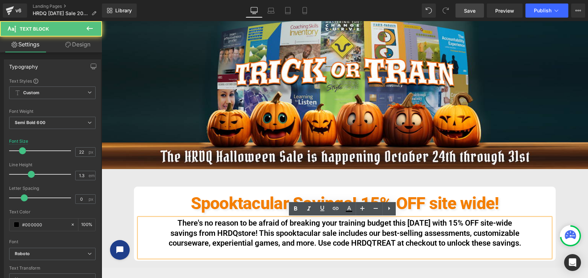
click at [365, 243] on p "There's no reason to be afraid of breaking your training budget this Halloween …" at bounding box center [344, 233] width 355 height 30
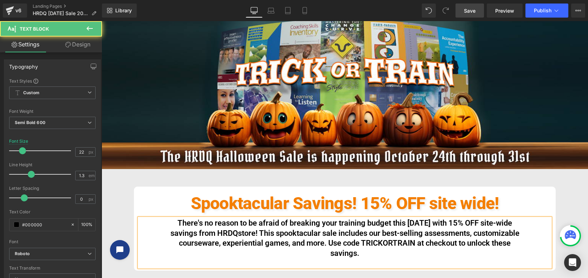
click at [279, 232] on p "There's no reason to be afraid of breaking your training budget this Halloween …" at bounding box center [344, 238] width 355 height 40
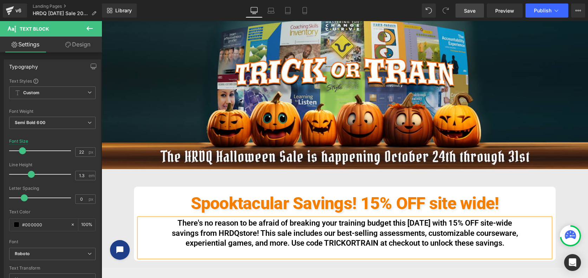
scroll to position [112, 0]
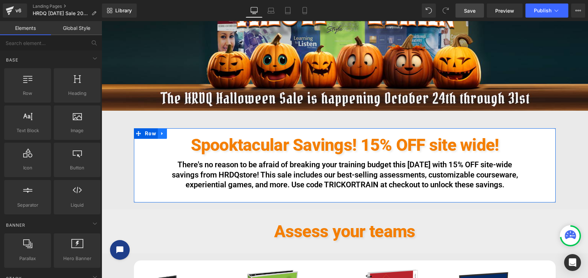
click at [160, 133] on icon at bounding box center [162, 133] width 5 height 5
click at [169, 133] on icon at bounding box center [171, 133] width 5 height 5
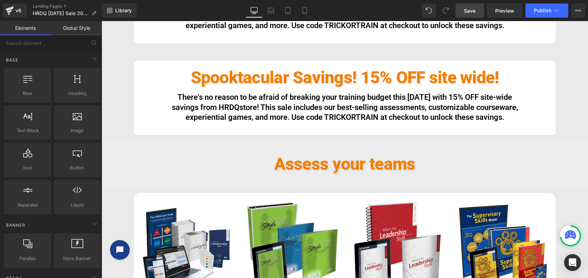
scroll to position [283, 0]
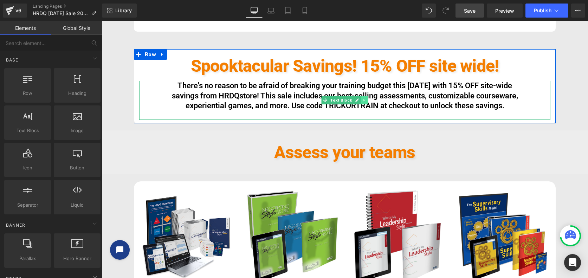
click at [363, 101] on icon at bounding box center [363, 100] width 1 height 2
click at [366, 100] on icon at bounding box center [368, 100] width 4 height 4
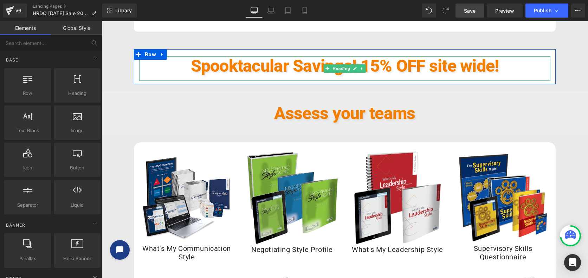
click at [410, 63] on span "Spooktacular Savings! 15% OFF site wide!" at bounding box center [345, 66] width 308 height 20
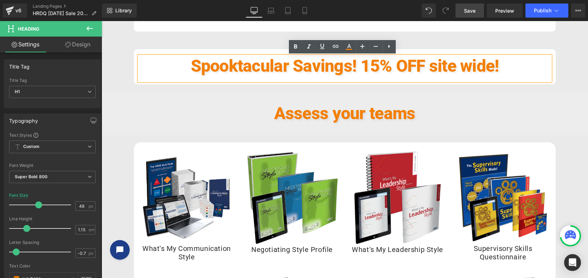
click at [353, 69] on span "Spooktacular Savings! 15% OFF site wide!" at bounding box center [345, 66] width 308 height 20
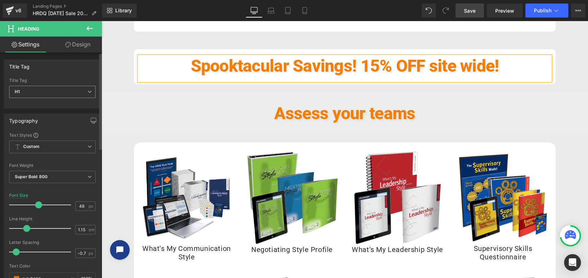
click at [39, 91] on span "H1" at bounding box center [52, 92] width 86 height 12
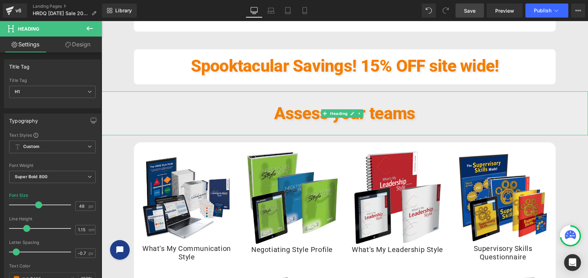
click at [294, 114] on span "Assess your teams" at bounding box center [344, 113] width 141 height 20
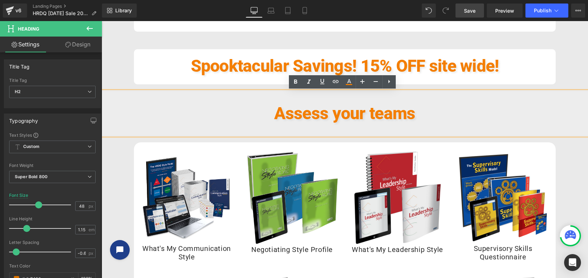
click at [310, 116] on span "Assess your teams" at bounding box center [344, 113] width 141 height 20
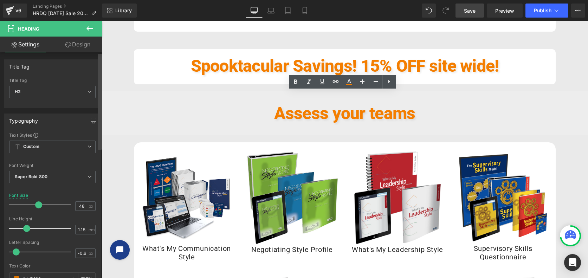
click at [101, 157] on div at bounding box center [100, 167] width 4 height 226
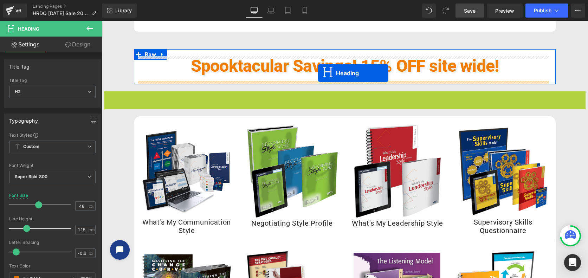
drag, startPoint x: 324, startPoint y: 114, endPoint x: 318, endPoint y: 73, distance: 40.8
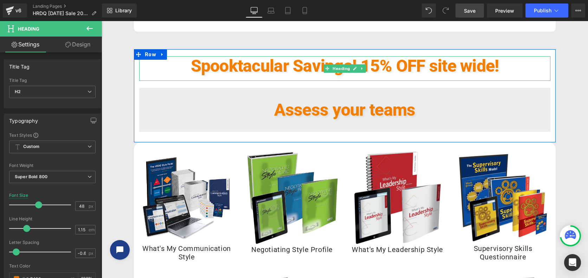
click at [307, 67] on span "Spooktacular Savings! 15% OFF site wide!" at bounding box center [345, 66] width 308 height 20
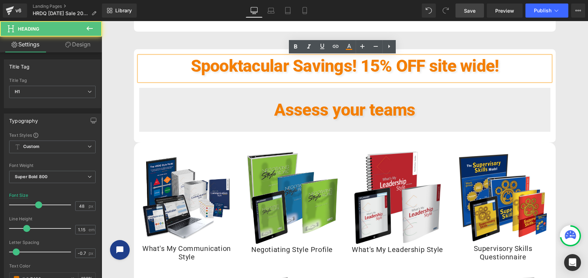
click at [365, 72] on span "Spooktacular Savings! 15% OFF site wide!" at bounding box center [345, 66] width 308 height 20
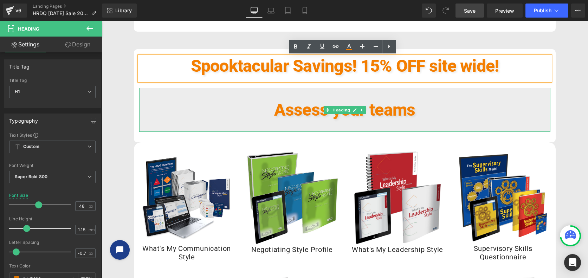
click at [451, 110] on h2 "Assess your teams" at bounding box center [344, 109] width 411 height 19
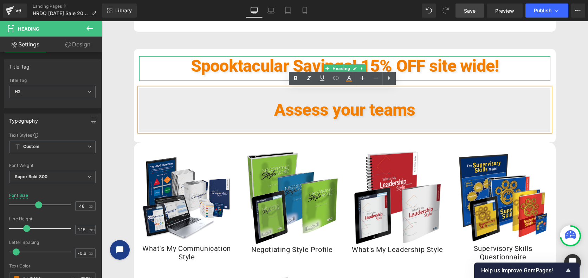
click at [427, 71] on span "Spooktacular Savings! 15% OFF site wide!" at bounding box center [345, 66] width 308 height 20
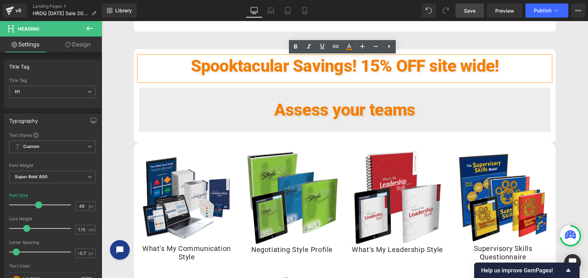
click at [433, 105] on h2 "Assess your teams" at bounding box center [344, 109] width 411 height 19
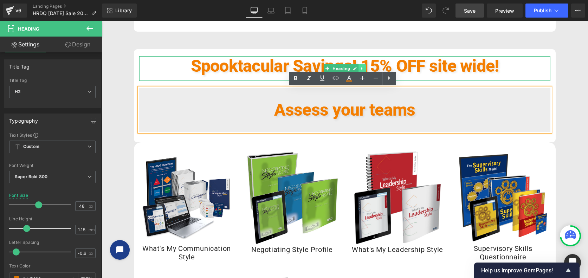
click at [361, 68] on icon at bounding box center [361, 68] width 1 height 2
click at [364, 68] on icon at bounding box center [366, 68] width 4 height 4
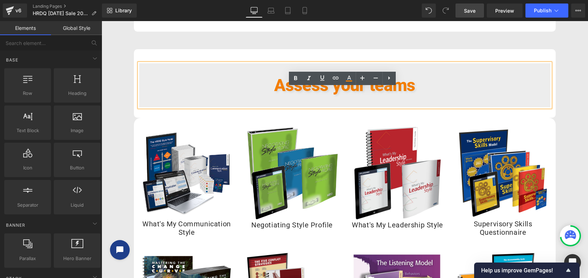
click at [440, 88] on h2 "Assess your teams" at bounding box center [344, 85] width 411 height 19
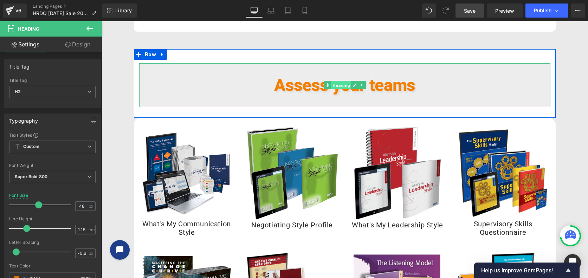
click at [337, 85] on span "Heading" at bounding box center [341, 85] width 20 height 8
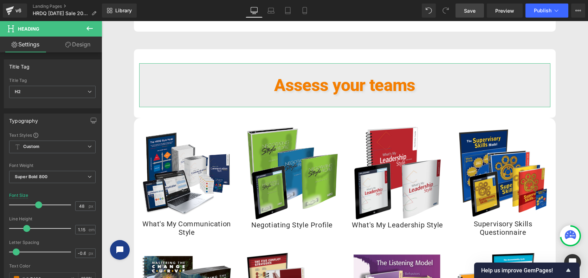
click at [82, 46] on link "Design" at bounding box center [77, 45] width 51 height 16
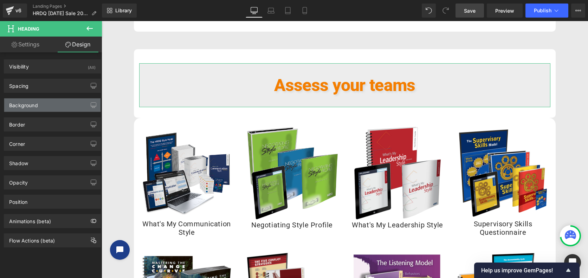
click at [48, 102] on div "Background" at bounding box center [52, 104] width 96 height 13
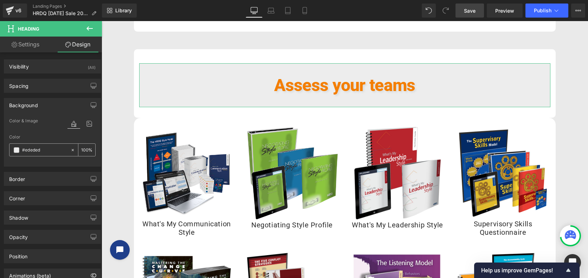
click at [70, 150] on icon at bounding box center [72, 150] width 5 height 5
type input "none"
type input "0"
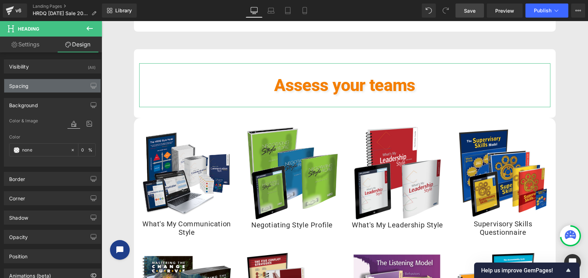
click at [41, 88] on div "Spacing" at bounding box center [52, 85] width 96 height 13
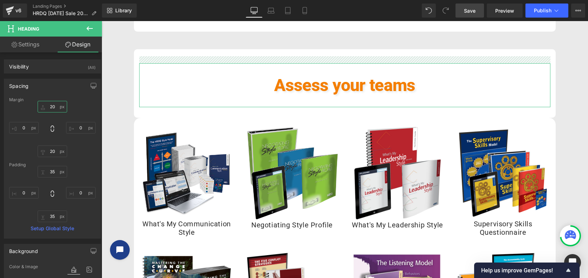
click at [56, 108] on input "20" at bounding box center [53, 107] width 30 height 12
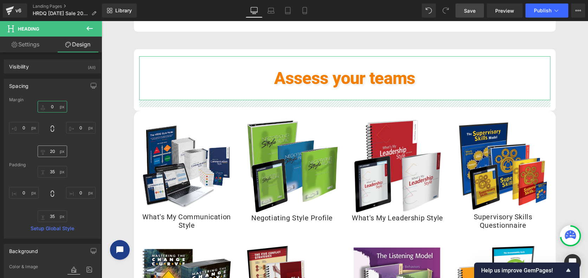
type input "0"
click at [56, 152] on input "20" at bounding box center [53, 151] width 30 height 12
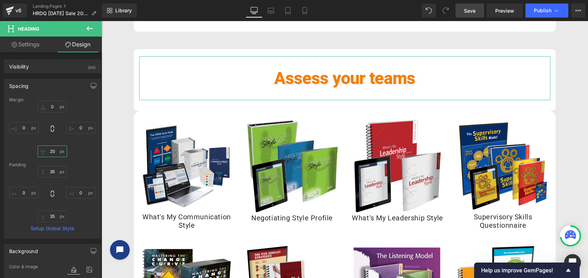
click at [56, 152] on input "20" at bounding box center [53, 151] width 30 height 12
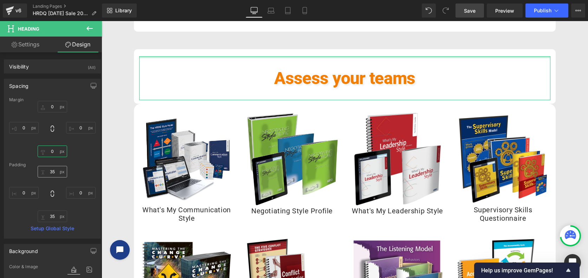
type input "0"
click at [56, 172] on input "35" at bounding box center [53, 172] width 30 height 12
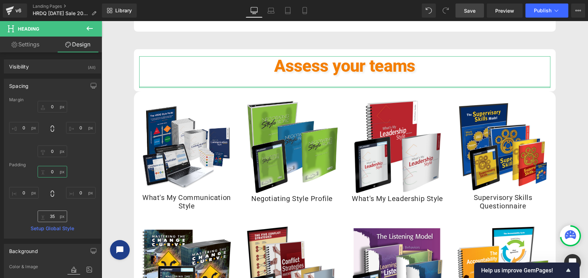
type input "0"
click at [58, 217] on input "35" at bounding box center [53, 217] width 30 height 12
type input "0"
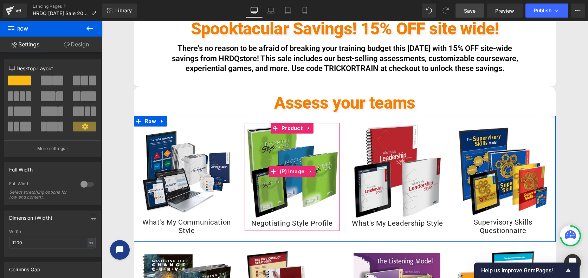
scroll to position [166, 0]
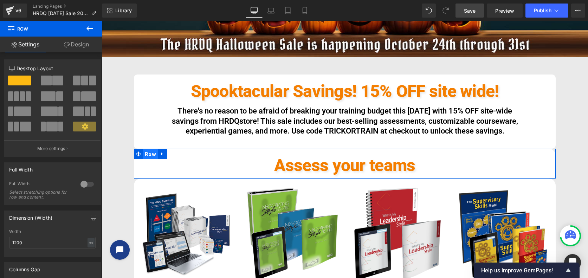
click at [147, 153] on span "Row" at bounding box center [150, 154] width 15 height 11
click at [147, 154] on span "Row" at bounding box center [150, 154] width 15 height 11
click at [84, 42] on link "Design" at bounding box center [76, 45] width 51 height 16
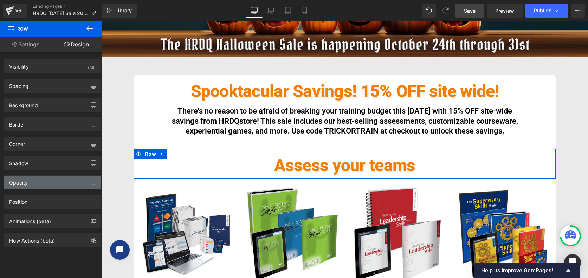
type input "20"
type input "0"
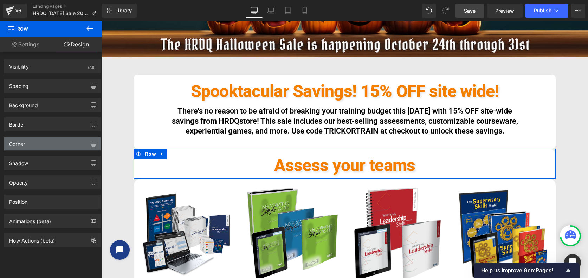
click at [29, 147] on div "Corner" at bounding box center [52, 143] width 96 height 13
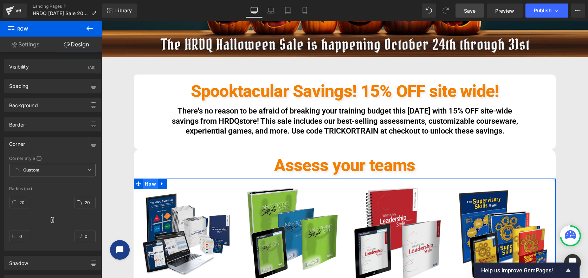
click at [144, 184] on span "Row" at bounding box center [150, 184] width 15 height 11
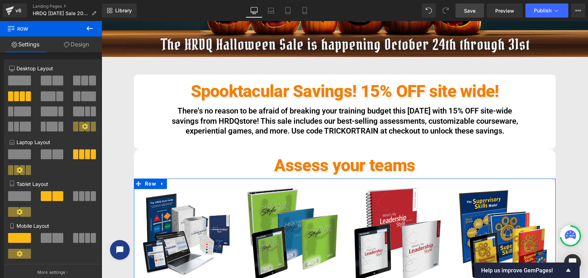
click at [71, 39] on link "Design" at bounding box center [76, 45] width 51 height 16
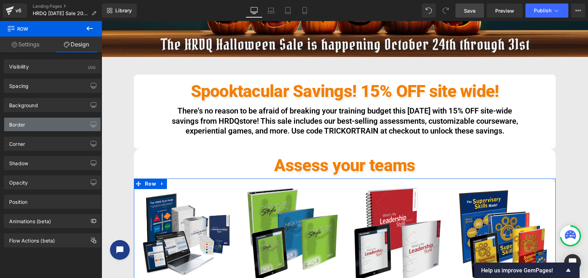
type input "20"
type input "0"
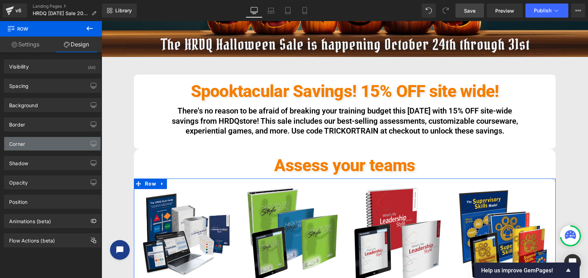
click at [28, 146] on div "Corner" at bounding box center [52, 143] width 96 height 13
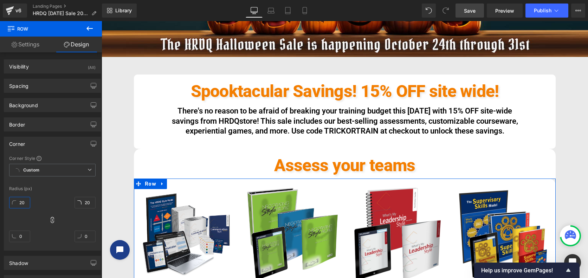
click at [26, 204] on input "20" at bounding box center [19, 203] width 21 height 12
type input "0"
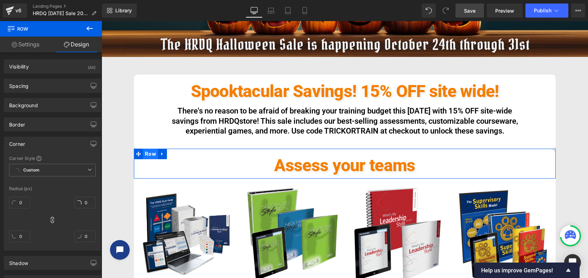
click at [147, 154] on span "Row" at bounding box center [150, 154] width 15 height 11
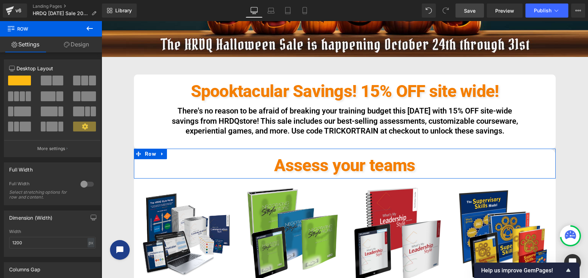
drag, startPoint x: 79, startPoint y: 41, endPoint x: 35, endPoint y: 89, distance: 64.4
click at [79, 41] on link "Design" at bounding box center [76, 45] width 51 height 16
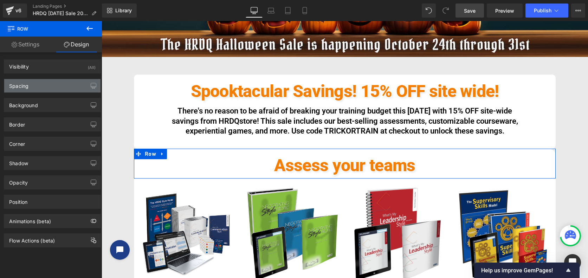
type input "0"
type input "20"
type input "0"
type input "10"
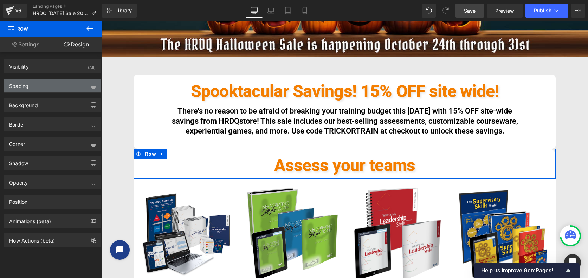
type input "0"
click at [35, 89] on div "Spacing" at bounding box center [52, 85] width 96 height 13
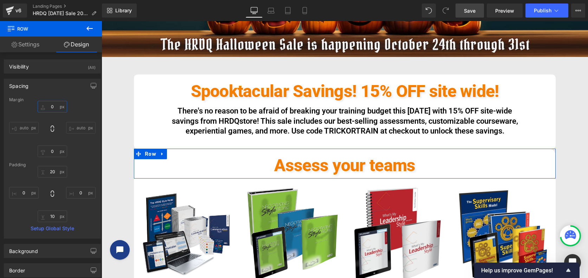
click at [57, 108] on input "0" at bounding box center [53, 107] width 30 height 12
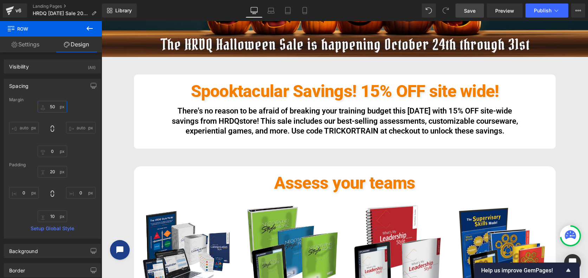
type input "50"
drag, startPoint x: 468, startPoint y: 11, endPoint x: 332, endPoint y: 124, distance: 176.7
click at [468, 11] on span "Save" at bounding box center [470, 10] width 12 height 7
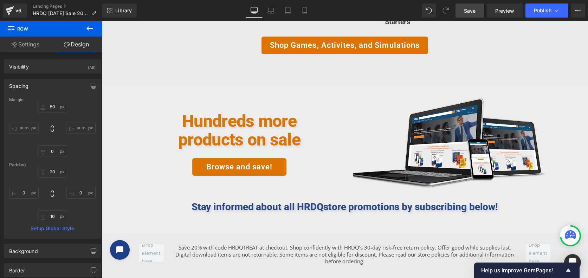
scroll to position [1279, 0]
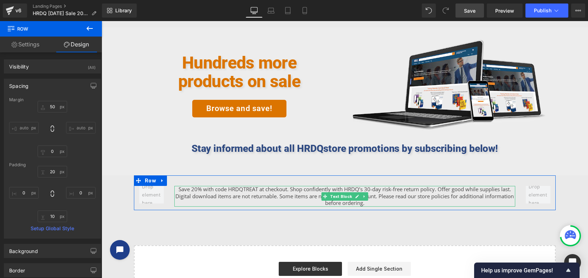
click at [188, 189] on p "Save 20% with code HRDQTREAT at checkout. Shop confidently with HRDQ’s 30-day r…" at bounding box center [344, 196] width 341 height 21
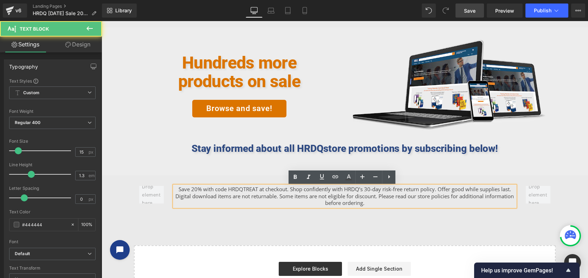
click at [186, 191] on p "Save 20% with code HRDQTREAT at checkout. Shop confidently with HRDQ’s 30-day r…" at bounding box center [344, 196] width 341 height 21
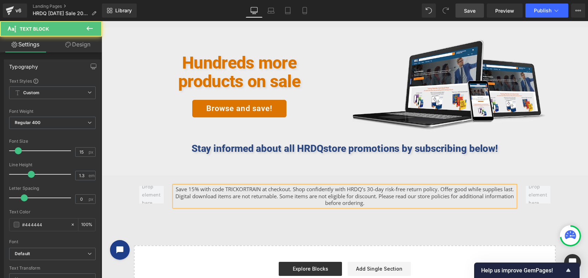
click at [401, 197] on p "Save 15% with code TRICKORTRAIN at checkout. Shop confidently with HRDQ’s 30-da…" at bounding box center [344, 196] width 341 height 21
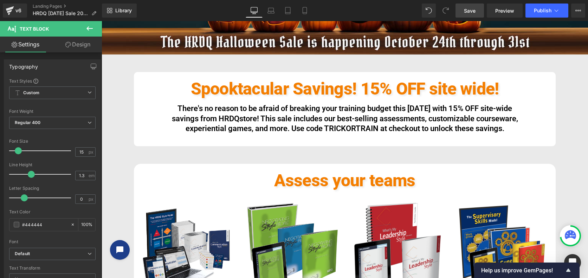
scroll to position [166, 0]
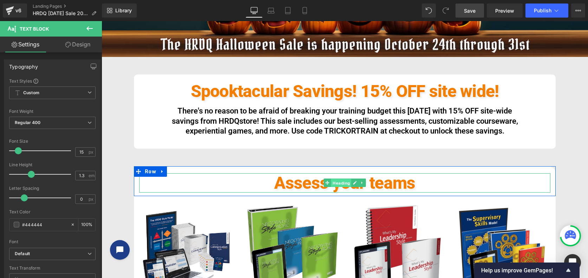
click at [339, 182] on span "Heading" at bounding box center [341, 183] width 20 height 8
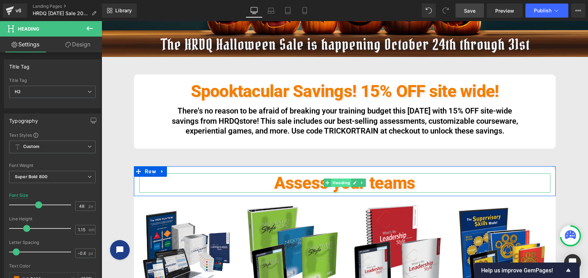
click at [339, 182] on span "Heading" at bounding box center [341, 183] width 20 height 8
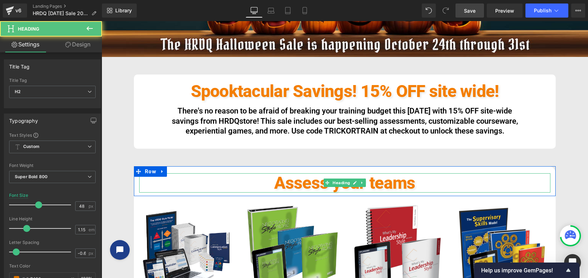
click at [381, 182] on span "Assess your teams" at bounding box center [344, 183] width 141 height 20
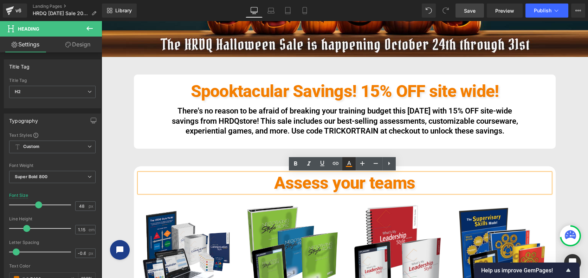
click at [351, 164] on icon at bounding box center [349, 164] width 8 height 8
type input "100"
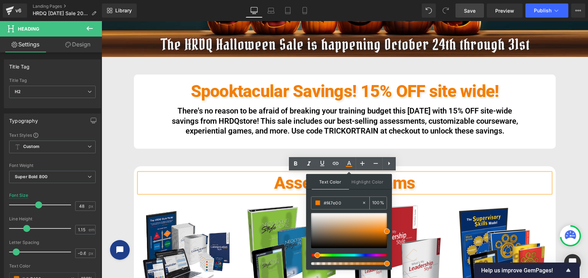
drag, startPoint x: 344, startPoint y: 202, endPoint x: 323, endPoint y: 206, distance: 21.1
click at [324, 206] on input "#f47e00" at bounding box center [343, 203] width 38 height 8
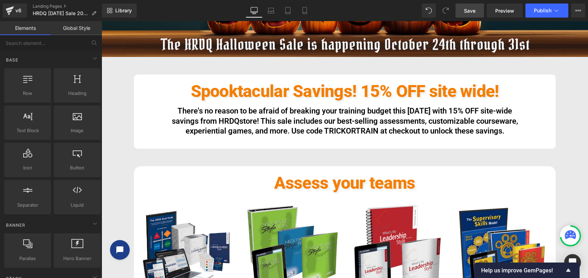
scroll to position [400, 0]
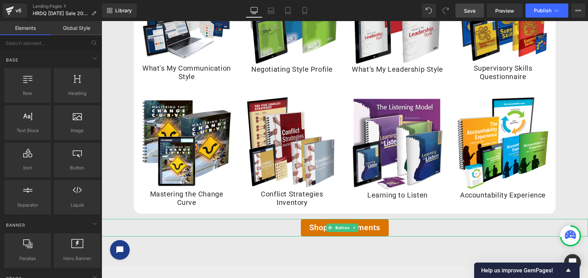
click at [358, 228] on link "Shop Assessments" at bounding box center [345, 228] width 88 height 18
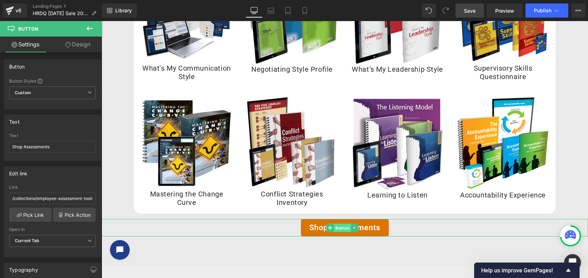
click at [339, 228] on span "Button" at bounding box center [342, 228] width 17 height 8
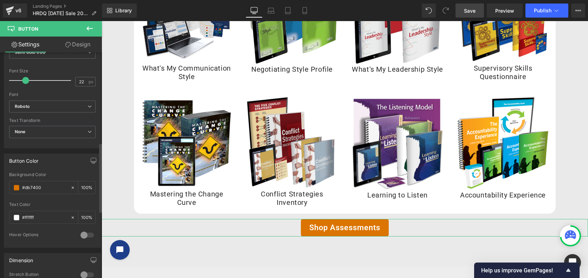
scroll to position [293, 0]
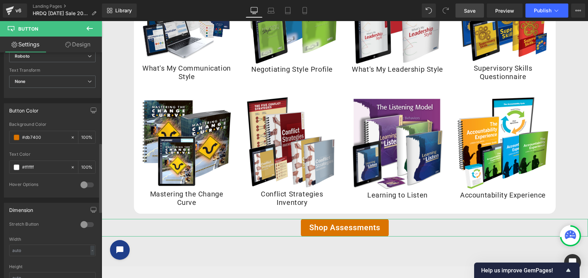
drag, startPoint x: 49, startPoint y: 137, endPoint x: 7, endPoint y: 137, distance: 42.5
click at [7, 137] on div "rgb(219, 116, 0) Background Color #db7400 100 % rgba(255, 255, 255, 1) Text Col…" at bounding box center [52, 159] width 96 height 75
type input "#f47e00"
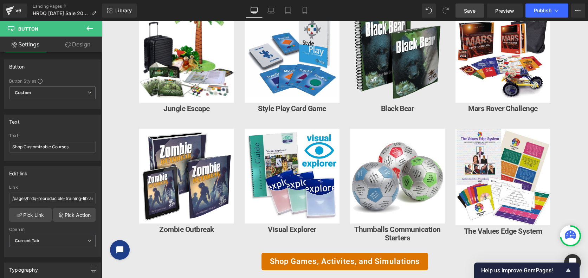
scroll to position [1162, 0]
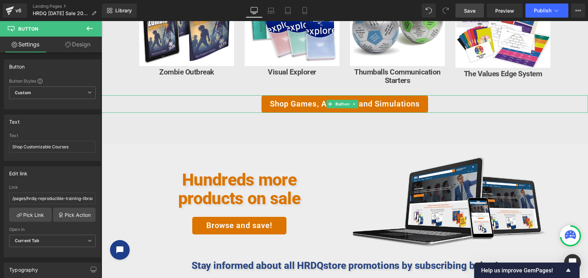
click at [440, 103] on div "Shop Games, Activites, and Simulations" at bounding box center [345, 104] width 486 height 18
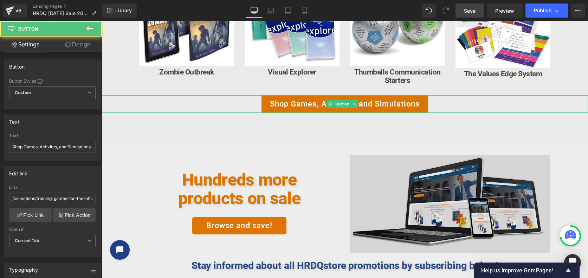
drag, startPoint x: 521, startPoint y: 182, endPoint x: 419, endPoint y: 161, distance: 103.7
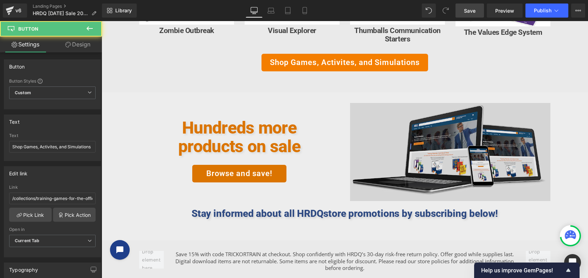
scroll to position [1221, 0]
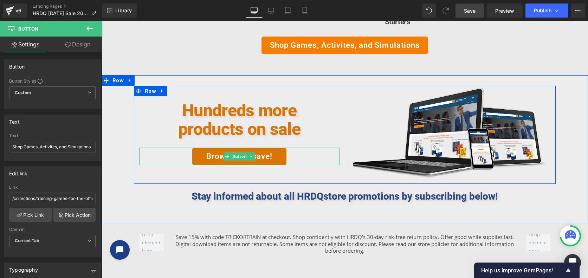
click at [272, 158] on link "Browse and save!" at bounding box center [239, 157] width 94 height 18
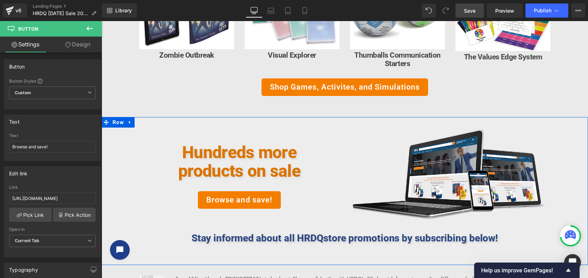
scroll to position [1162, 0]
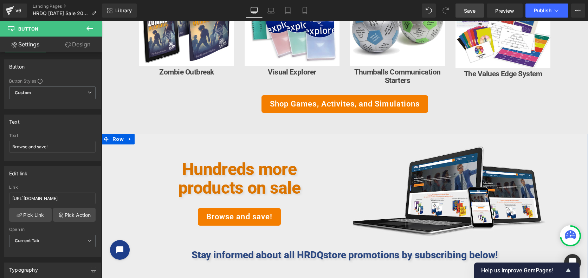
click at [244, 172] on h2 "Hundreds more products on sale" at bounding box center [239, 178] width 169 height 37
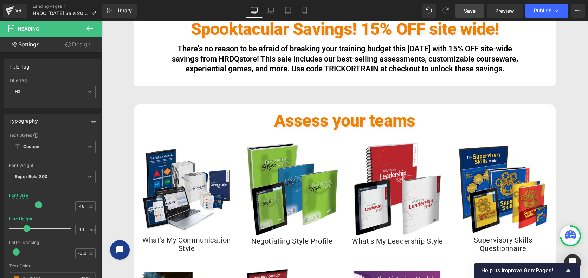
scroll to position [225, 0]
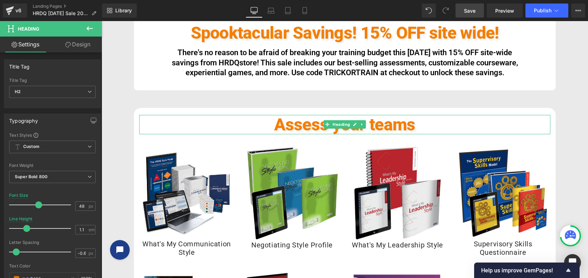
drag, startPoint x: 359, startPoint y: 193, endPoint x: 258, endPoint y: 172, distance: 103.7
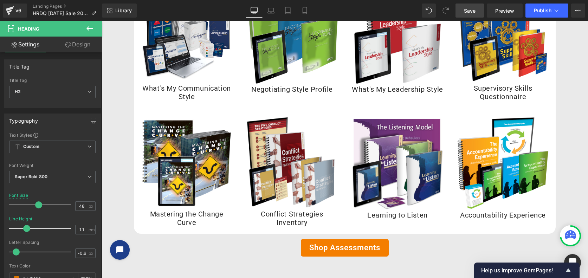
scroll to position [459, 0]
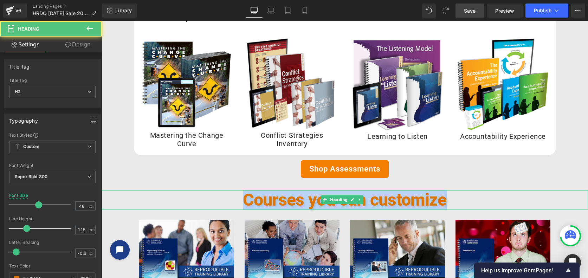
drag, startPoint x: 244, startPoint y: 198, endPoint x: 479, endPoint y: 203, distance: 235.2
click at [479, 203] on h2 "Courses you can customize" at bounding box center [345, 199] width 486 height 19
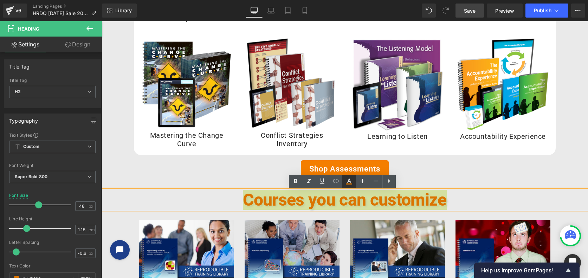
click at [344, 180] on link at bounding box center [348, 181] width 13 height 13
type input "#db7400"
type input "100"
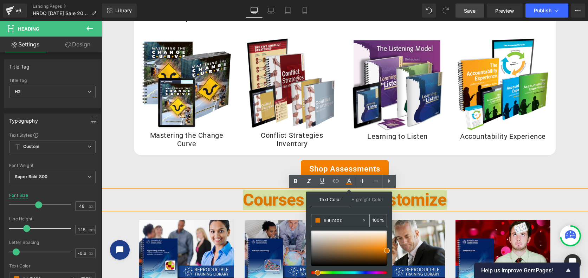
drag, startPoint x: 347, startPoint y: 220, endPoint x: 315, endPoint y: 220, distance: 32.0
click at [315, 220] on div "#db7400" at bounding box center [336, 220] width 50 height 12
paste input "f47e"
type input "#f47e00"
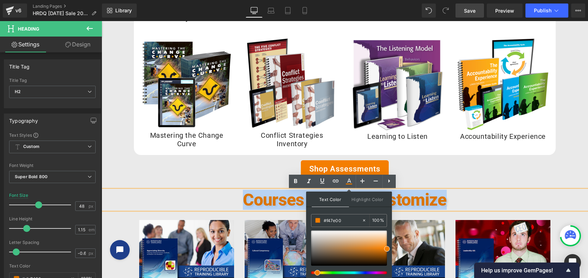
click at [511, 197] on h2 "Courses you can customize" at bounding box center [345, 199] width 486 height 19
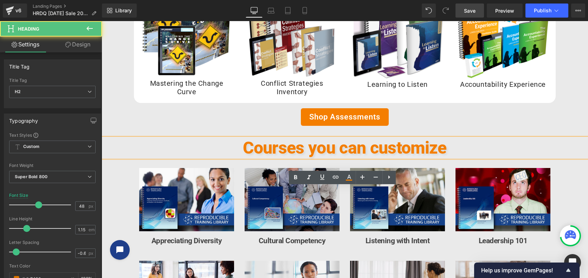
scroll to position [576, 0]
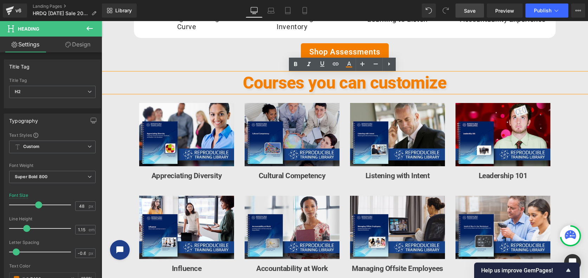
click at [471, 11] on span "Save" at bounding box center [470, 10] width 12 height 7
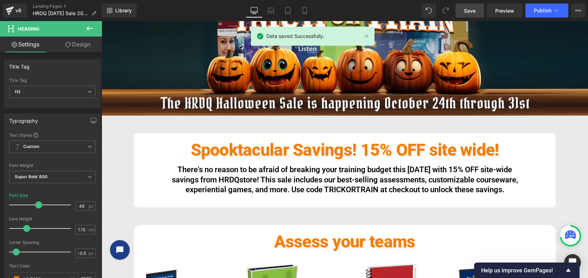
scroll to position [225, 0]
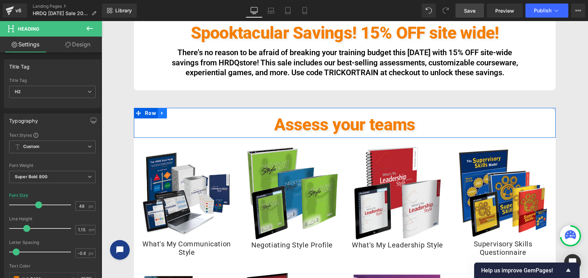
click at [161, 113] on icon at bounding box center [161, 113] width 1 height 3
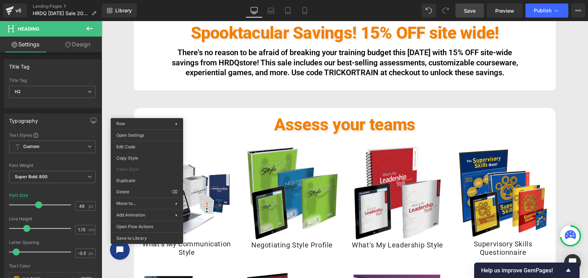
click at [168, 112] on icon at bounding box center [170, 113] width 4 height 4
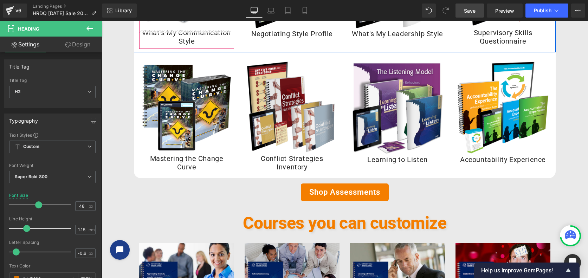
scroll to position [533, 0]
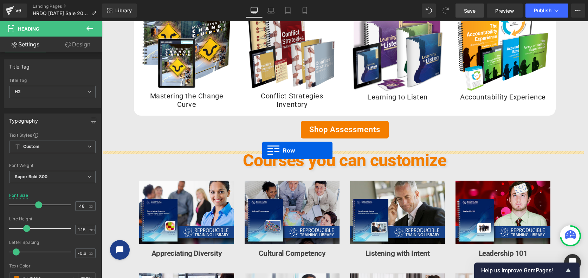
drag, startPoint x: 137, startPoint y: 115, endPoint x: 262, endPoint y: 150, distance: 130.5
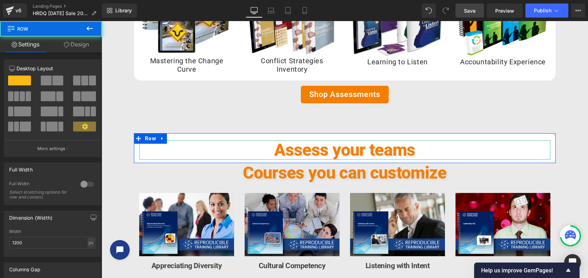
scroll to position [498, 0]
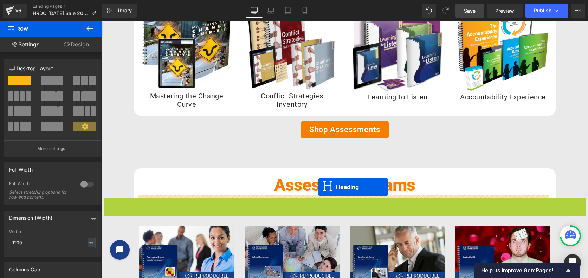
drag, startPoint x: 324, startPoint y: 207, endPoint x: 318, endPoint y: 187, distance: 20.7
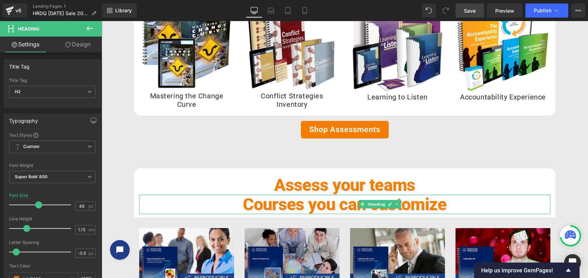
click at [326, 183] on div "Assess your teams Heading" at bounding box center [344, 184] width 411 height 19
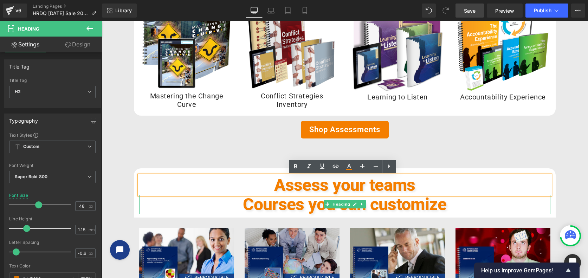
click at [440, 204] on span "Courses you can customize" at bounding box center [344, 204] width 203 height 20
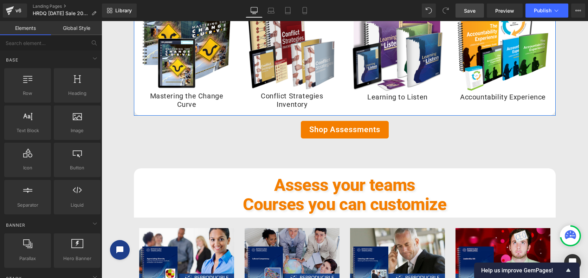
click at [443, 108] on div "Sale Off (P) Image Learning to Listen (P) Title Product" at bounding box center [397, 54] width 105 height 115
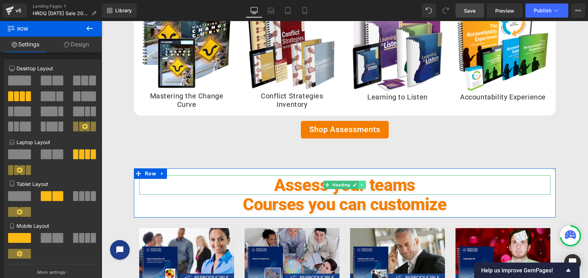
click at [361, 186] on icon at bounding box center [361, 185] width 1 height 2
click at [365, 185] on icon at bounding box center [366, 185] width 4 height 4
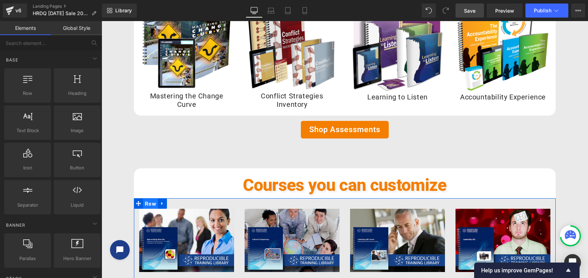
click at [146, 205] on span "Row" at bounding box center [150, 204] width 15 height 11
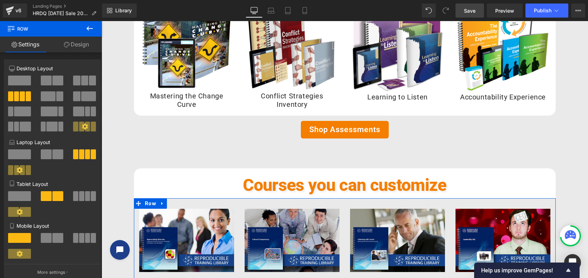
click at [76, 45] on link "Design" at bounding box center [76, 45] width 51 height 16
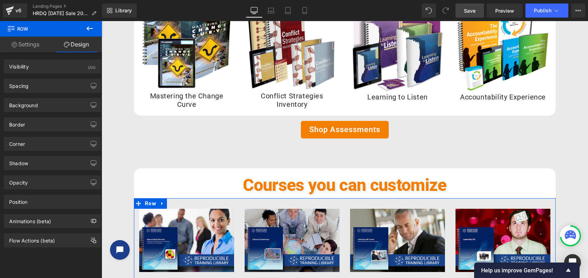
type input "transparent"
type input "0"
click at [45, 105] on div "Background" at bounding box center [52, 104] width 96 height 13
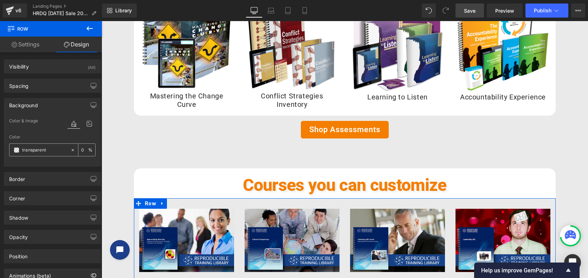
click at [72, 151] on icon at bounding box center [73, 150] width 2 height 2
click at [16, 148] on span at bounding box center [17, 150] width 6 height 6
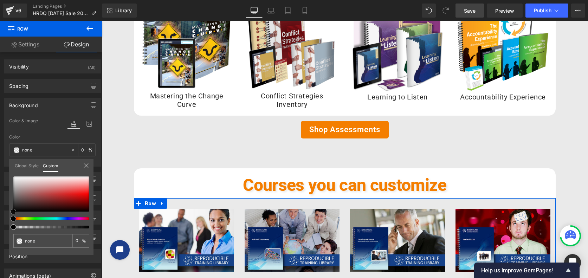
type input "#8f4141"
type input "100"
type input "#8f4141"
type input "100"
type input "#c0b9b9"
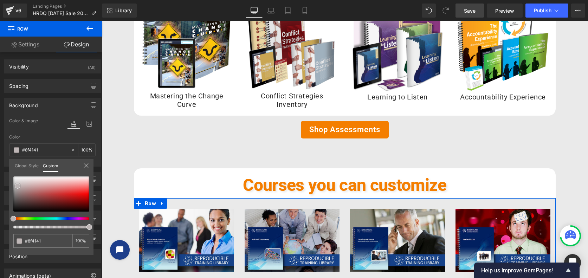
type input "#c0b9b9"
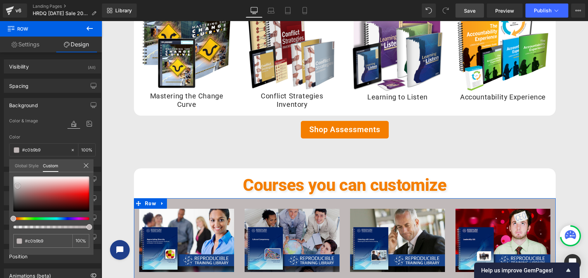
type input "#ccc6c6"
type input "#d5d1d1"
type input "#e9e6e6"
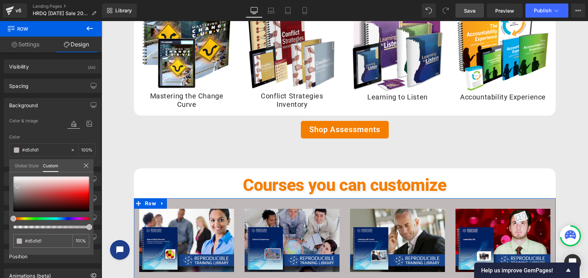
type input "#e9e6e6"
type input "#ffffff"
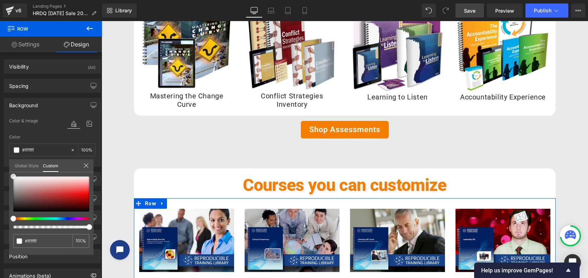
drag, startPoint x: 18, startPoint y: 186, endPoint x: 10, endPoint y: 172, distance: 16.0
click at [10, 172] on div "Global Style Custom Setup Global Style #ffffff 100 %" at bounding box center [51, 169] width 84 height 21
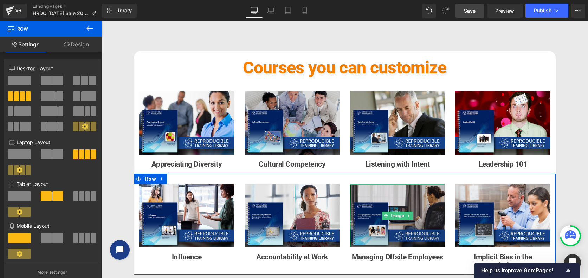
scroll to position [674, 0]
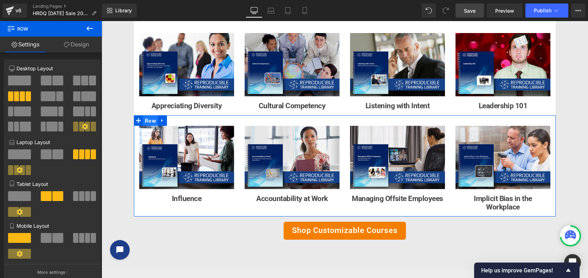
click at [147, 122] on span "Row" at bounding box center [150, 121] width 15 height 11
click at [83, 45] on link "Design" at bounding box center [76, 45] width 51 height 16
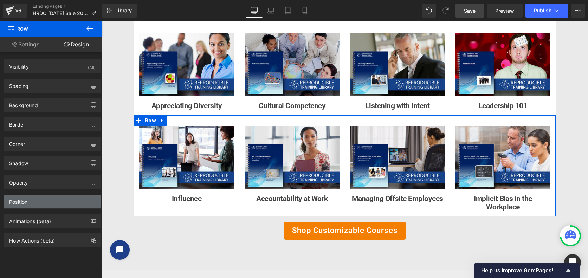
type input "0"
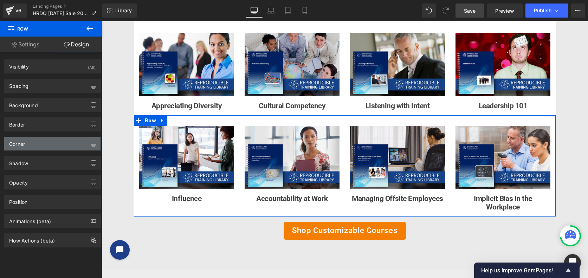
click at [41, 138] on div "Corner" at bounding box center [52, 143] width 96 height 13
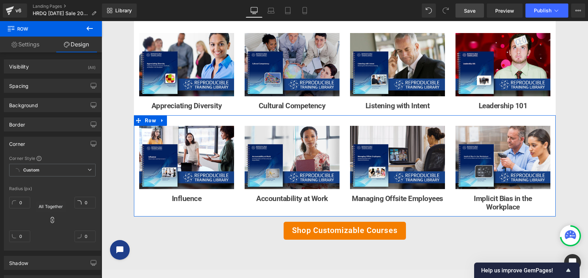
click at [49, 221] on icon at bounding box center [52, 219] width 7 height 7
drag, startPoint x: 23, startPoint y: 238, endPoint x: 15, endPoint y: 236, distance: 7.9
click at [15, 236] on input "2" at bounding box center [19, 237] width 21 height 12
type input "20"
click at [88, 234] on input "0" at bounding box center [85, 237] width 21 height 12
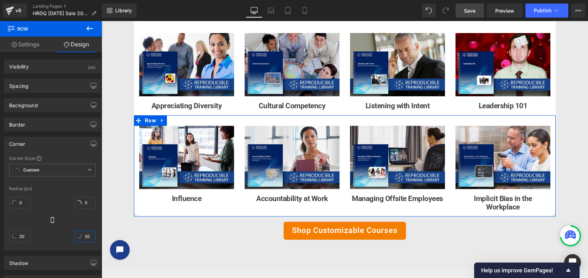
type input "20"
click at [81, 44] on link "Design" at bounding box center [76, 45] width 51 height 16
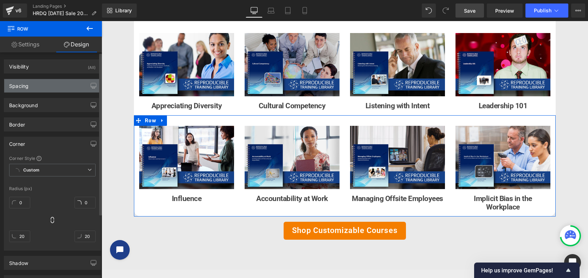
click at [57, 85] on div "Spacing" at bounding box center [52, 85] width 96 height 13
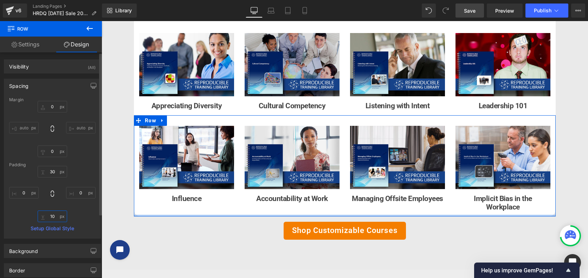
click at [57, 214] on input "10" at bounding box center [53, 217] width 30 height 12
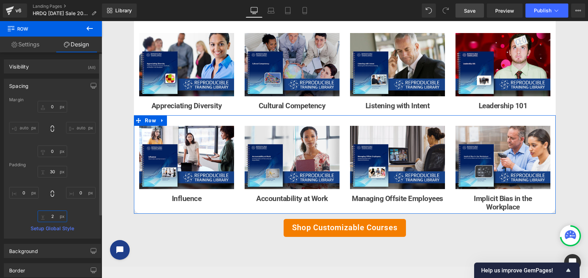
type input "20"
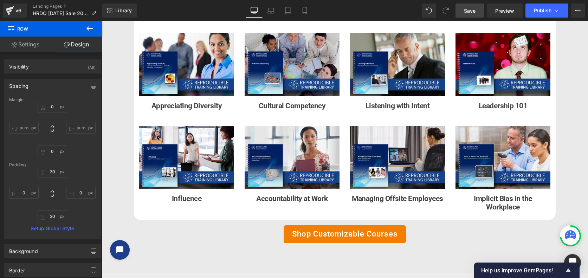
click at [574, 149] on div "Image Row Spooktacular Savings! 15% OFF site wide! Heading There's no reason to…" at bounding box center [345, 142] width 486 height 1490
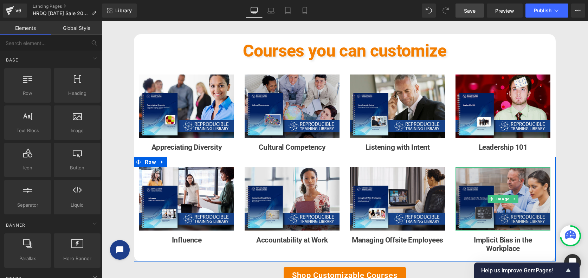
scroll to position [616, 0]
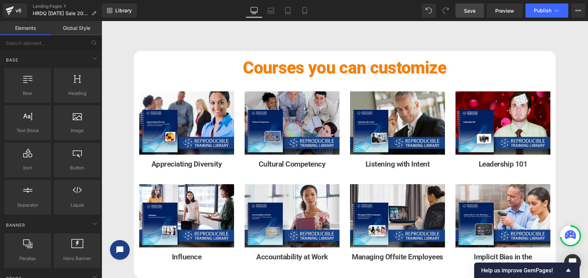
click at [473, 9] on span "Save" at bounding box center [470, 10] width 12 height 7
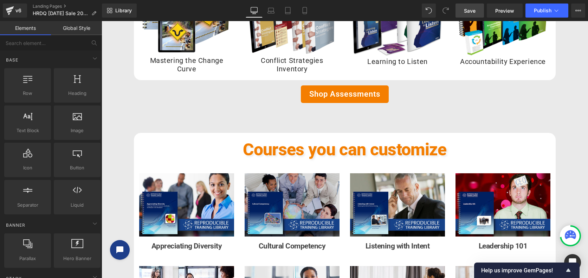
scroll to position [498, 0]
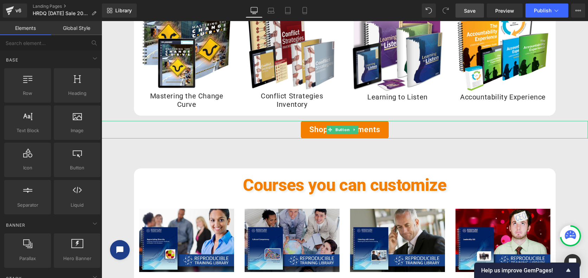
click at [399, 130] on div "Shop Assessments" at bounding box center [345, 130] width 486 height 18
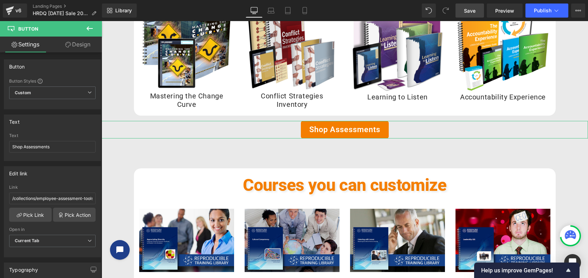
click at [88, 46] on link "Design" at bounding box center [77, 45] width 51 height 16
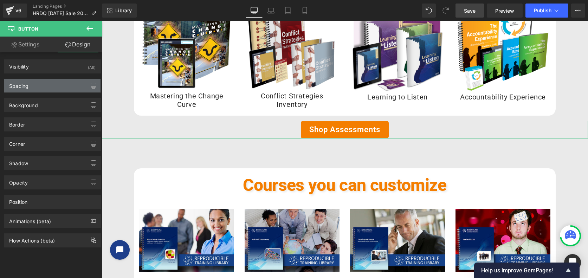
type input "15"
type input "0"
type input "35"
type input "0"
type input "12"
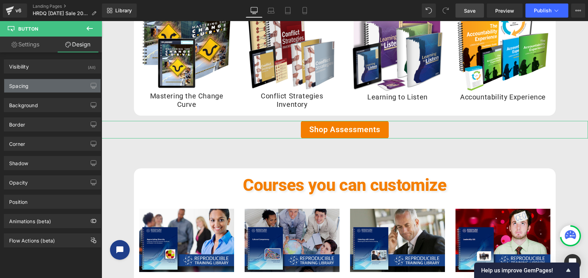
type input "24"
type input "12"
type input "24"
click at [43, 90] on div "Spacing" at bounding box center [52, 85] width 96 height 13
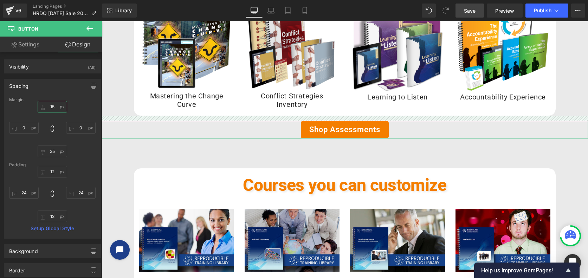
click at [57, 107] on input "15" at bounding box center [53, 107] width 30 height 12
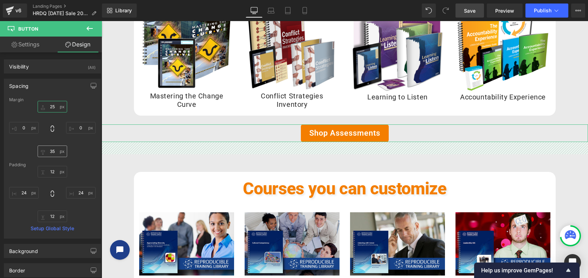
type input "25"
click at [55, 151] on input "35" at bounding box center [53, 151] width 30 height 12
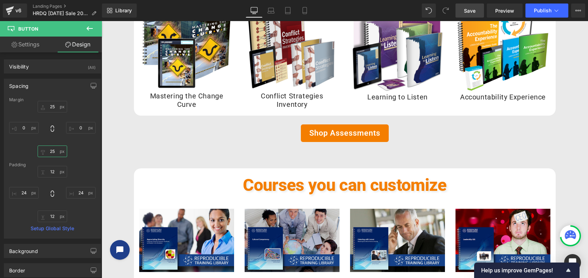
type input "25"
drag, startPoint x: 470, startPoint y: 10, endPoint x: 425, endPoint y: 110, distance: 110.1
click at [470, 10] on span "Save" at bounding box center [470, 10] width 12 height 7
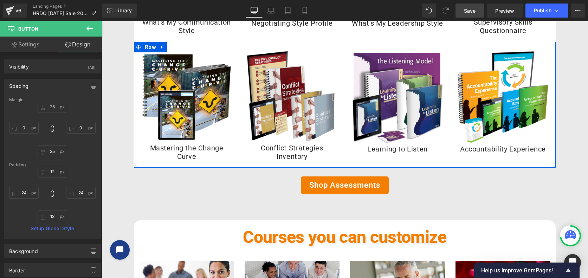
scroll to position [557, 0]
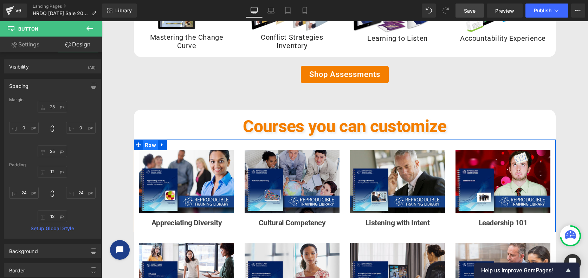
click at [150, 145] on span "Row" at bounding box center [150, 145] width 15 height 11
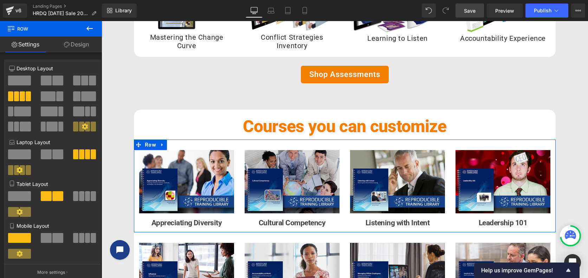
click at [83, 44] on link "Design" at bounding box center [76, 45] width 51 height 16
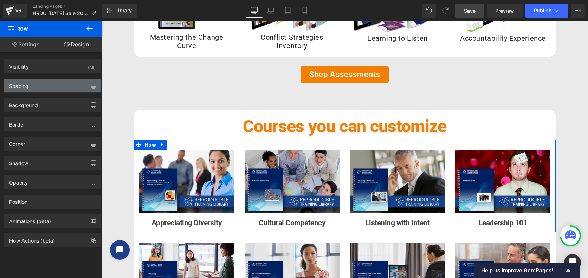
click at [30, 85] on div "Spacing" at bounding box center [52, 85] width 96 height 13
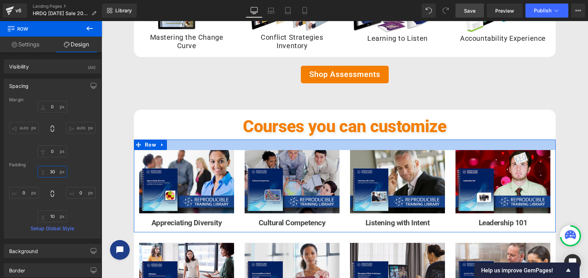
click at [57, 173] on input "30" at bounding box center [53, 172] width 30 height 12
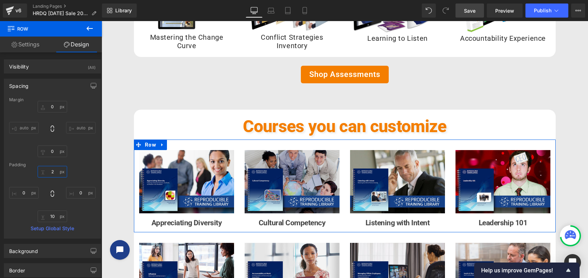
type input "20"
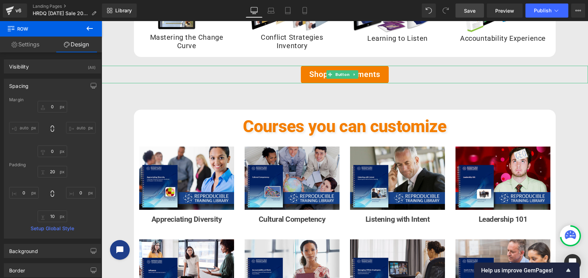
click at [546, 71] on div "Shop Assessments" at bounding box center [345, 75] width 486 height 18
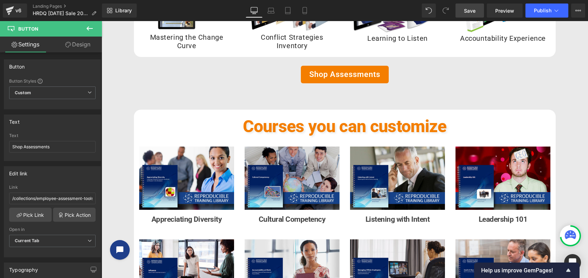
click at [475, 11] on span "Save" at bounding box center [470, 10] width 12 height 7
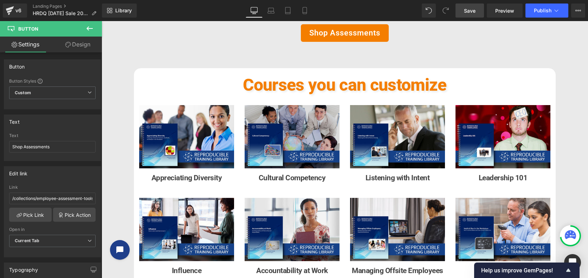
scroll to position [616, 0]
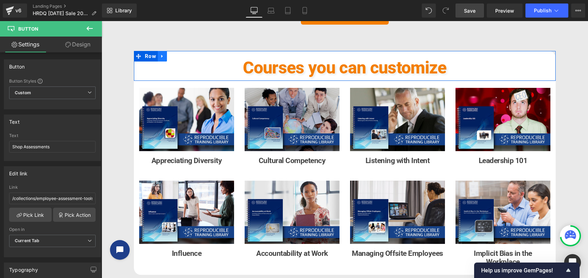
click at [160, 58] on icon at bounding box center [162, 55] width 5 height 5
click at [169, 56] on icon at bounding box center [171, 56] width 5 height 5
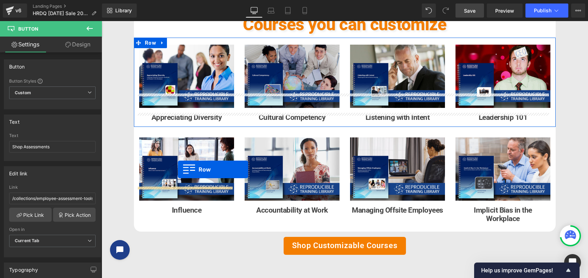
scroll to position [791, 0]
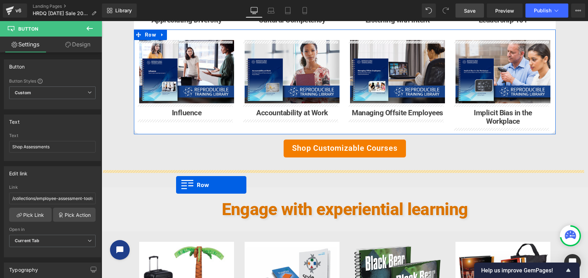
drag, startPoint x: 136, startPoint y: 58, endPoint x: 176, endPoint y: 185, distance: 133.5
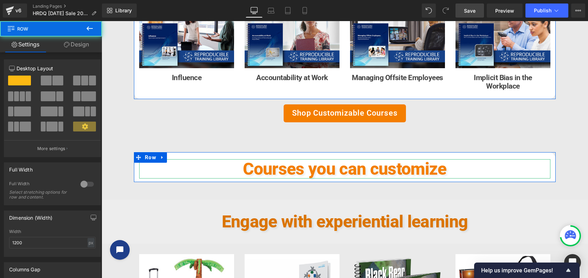
scroll to position [756, 0]
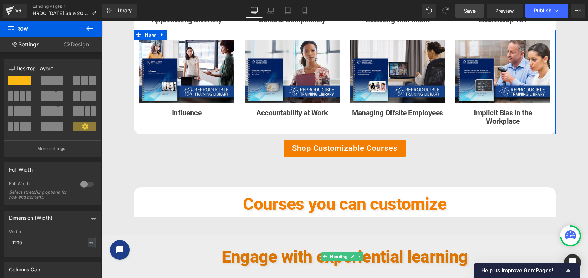
click at [374, 258] on h2 "Engage with experiential learning" at bounding box center [345, 256] width 486 height 19
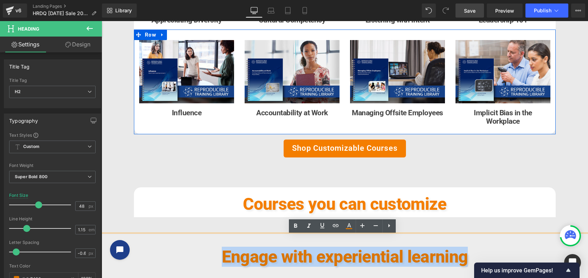
drag, startPoint x: 222, startPoint y: 256, endPoint x: 470, endPoint y: 255, distance: 247.1
click at [470, 255] on h2 "Engage with experiential learning" at bounding box center [345, 256] width 486 height 19
copy h2 "Engage with experiential learning"
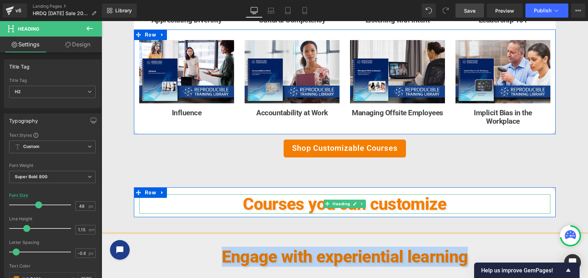
click at [374, 202] on span "Courses you can customize" at bounding box center [344, 204] width 203 height 20
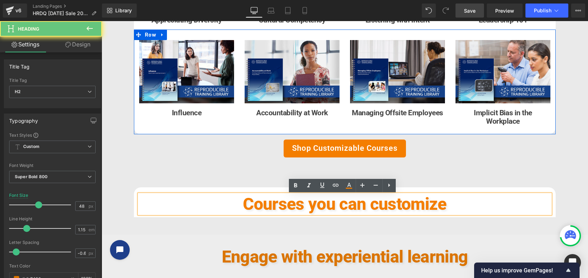
click at [280, 204] on span "Courses you can customize" at bounding box center [344, 204] width 203 height 20
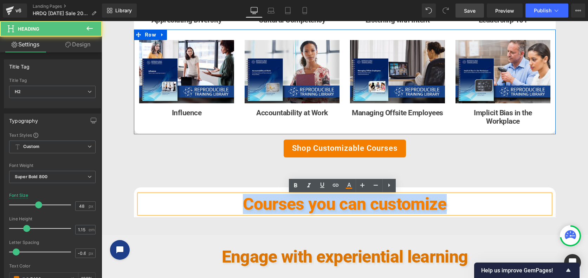
drag, startPoint x: 245, startPoint y: 204, endPoint x: 441, endPoint y: 204, distance: 195.8
click at [441, 204] on span "Courses you can customize" at bounding box center [344, 204] width 203 height 20
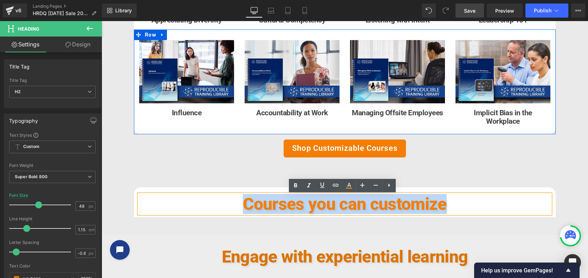
paste div
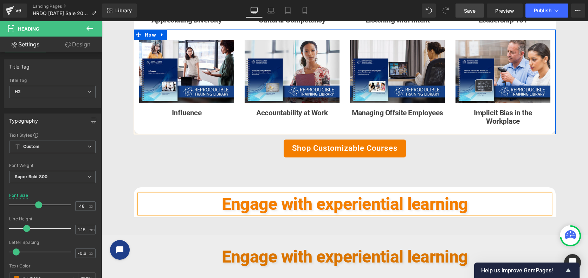
click at [572, 194] on div "Image Row Spooktacular Savings! 15% OFF site wide! Heading There's no reason to…" at bounding box center [345, 81] width 486 height 1534
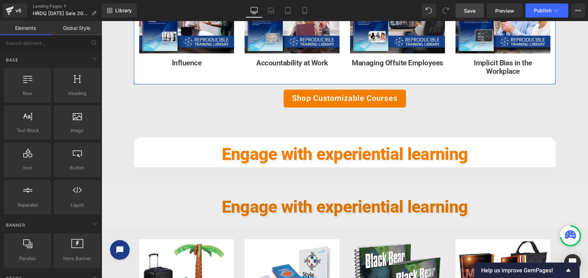
scroll to position [873, 0]
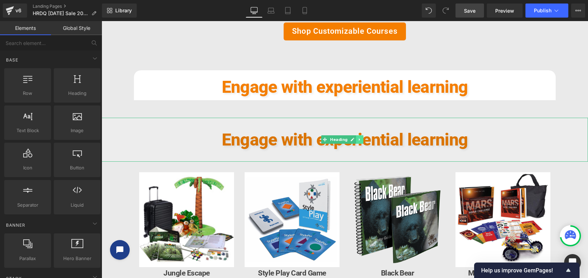
click at [360, 141] on icon at bounding box center [360, 139] width 4 height 4
click at [363, 141] on icon at bounding box center [363, 140] width 4 height 4
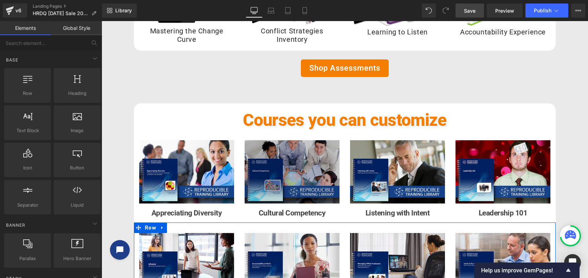
scroll to position [581, 0]
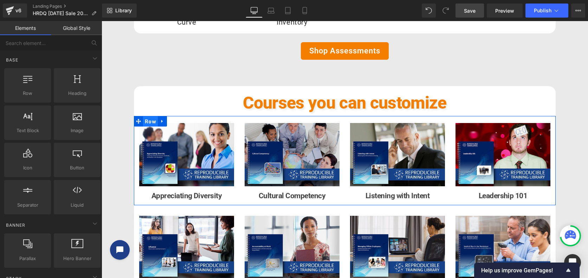
click at [149, 124] on span "Row" at bounding box center [150, 121] width 15 height 11
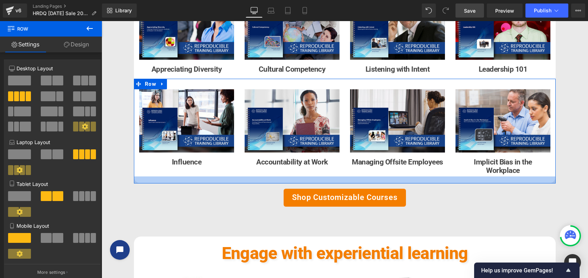
scroll to position [639, 0]
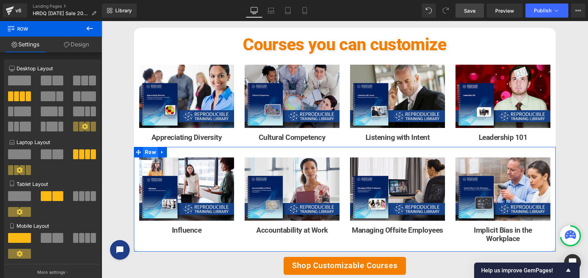
click at [144, 154] on span "Row" at bounding box center [150, 152] width 15 height 11
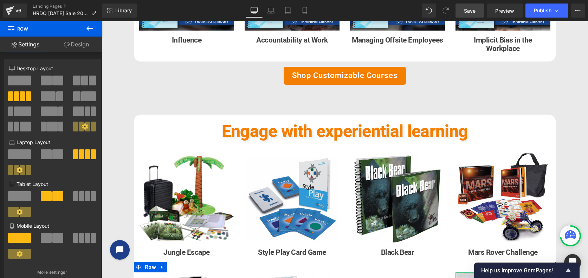
scroll to position [815, 0]
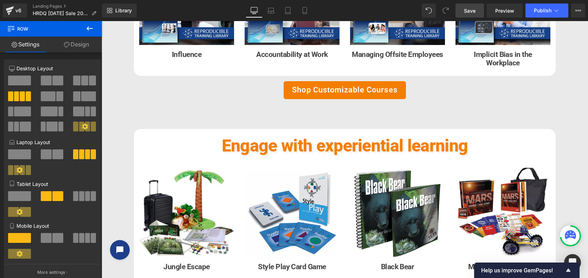
click at [472, 11] on span "Save" at bounding box center [470, 10] width 12 height 7
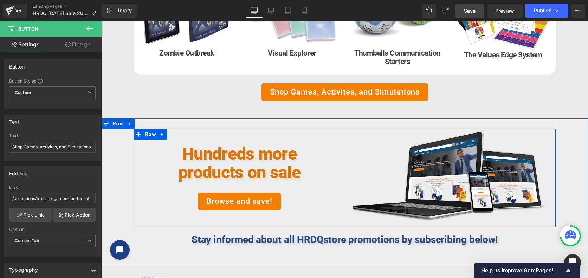
scroll to position [1166, 0]
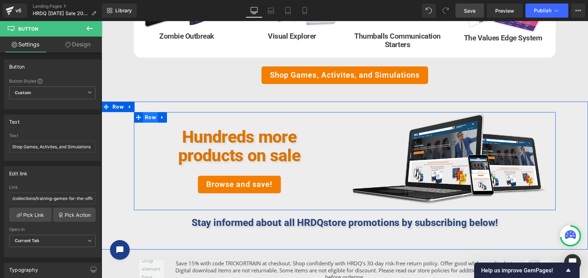
click at [145, 117] on span "Row" at bounding box center [150, 117] width 15 height 11
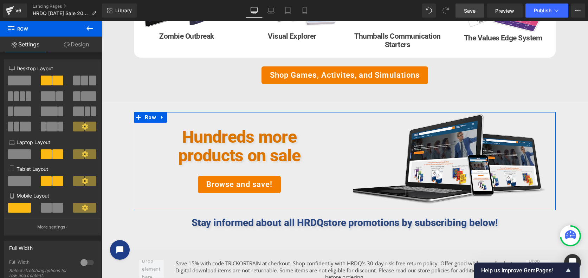
click at [76, 43] on link "Design" at bounding box center [76, 45] width 51 height 16
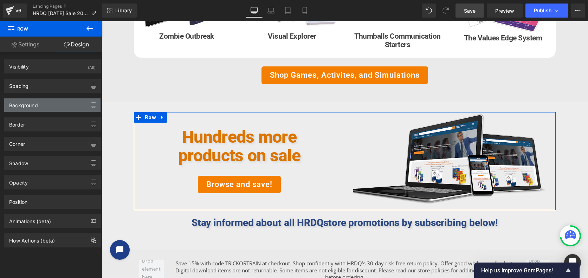
type input "#ededed"
type input "100"
click at [38, 106] on div "Background" at bounding box center [23, 103] width 29 height 10
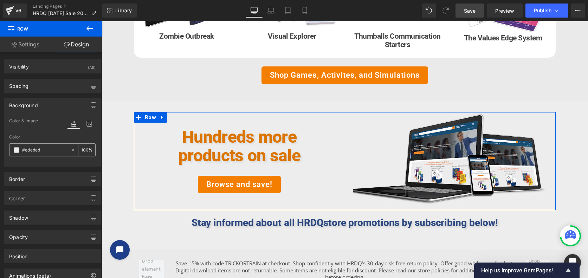
click at [70, 150] on icon at bounding box center [72, 150] width 5 height 5
type input "none"
type input "0"
click at [17, 151] on span at bounding box center [17, 150] width 6 height 6
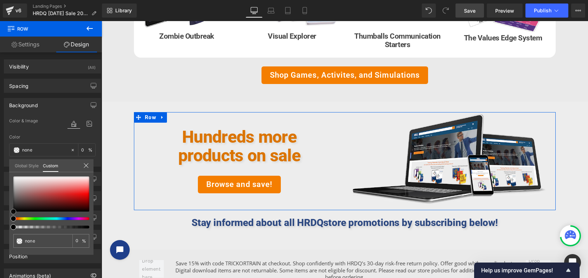
type input "#5d3636"
type input "100"
type input "#5d3636"
type input "100"
type input "#6f4242"
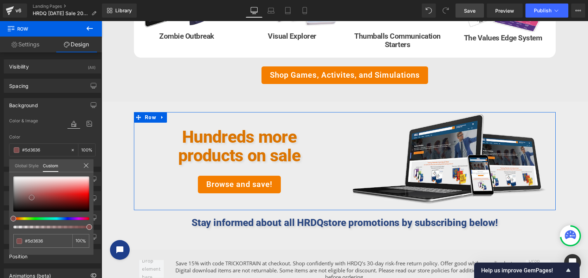
type input "#6f4242"
type input "#865454"
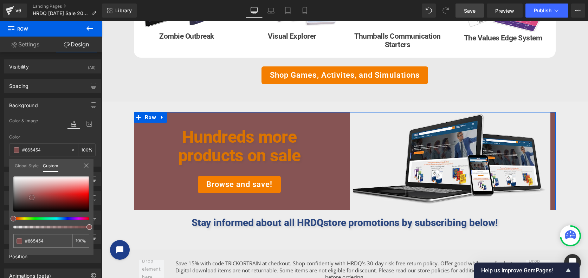
type input "#925d5d"
type input "#9b7d7d"
type input "#a69595"
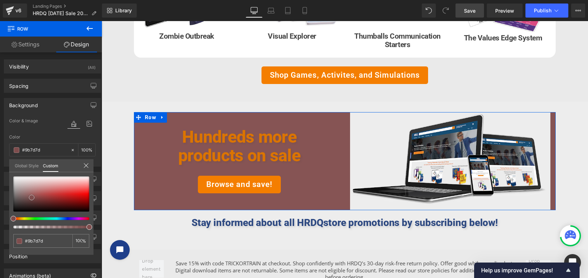
type input "#a69595"
type input "#aa9b9b"
type input "#aea2a2"
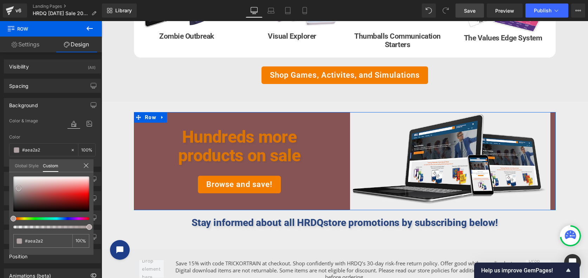
type input "#b9b0b0"
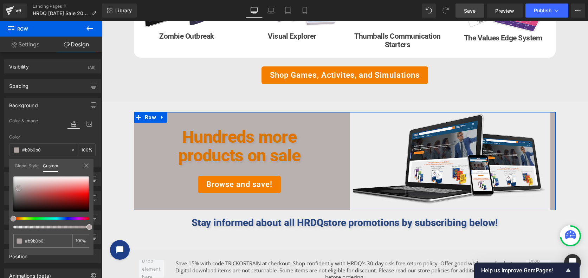
type input "#bfbaba"
type input "#c1bcbc"
type input "#cbc7c7"
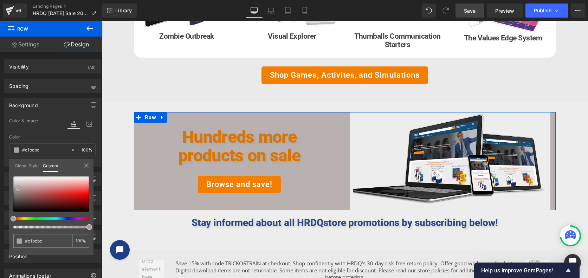
type input "#cbc7c7"
type input "#d4d2d2"
type input "#e1dfdf"
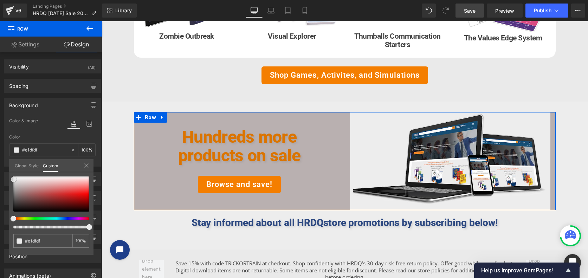
type input "#eaeaea"
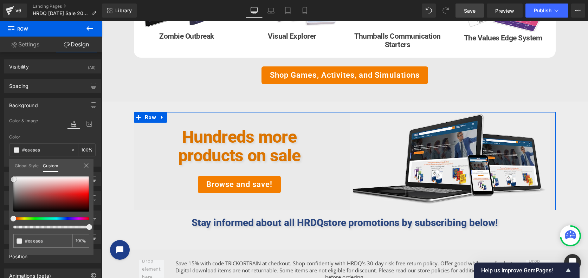
type input "#ededed"
type input "#f7f7f7"
type input "#f9f9f9"
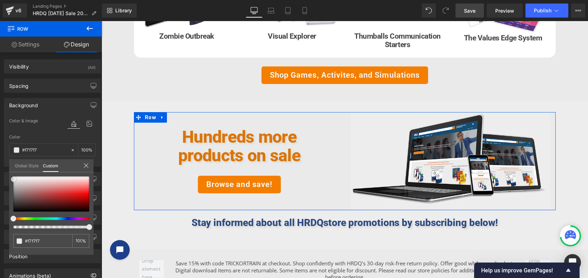
type input "#f9f9f9"
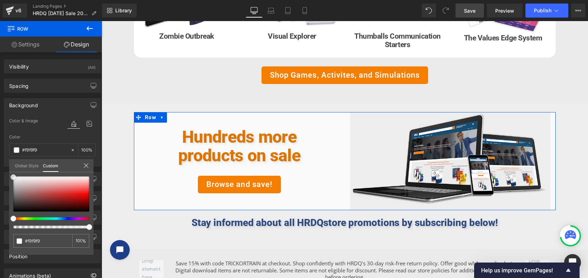
type input "#ffffff"
drag, startPoint x: 33, startPoint y: 200, endPoint x: 10, endPoint y: 174, distance: 34.6
click at [10, 174] on div "#ffffff 100 %" at bounding box center [51, 176] width 84 height 8
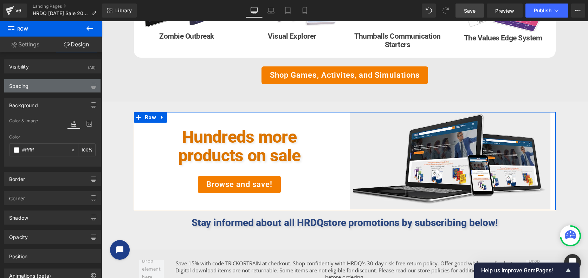
click at [44, 88] on div "Spacing" at bounding box center [52, 85] width 96 height 13
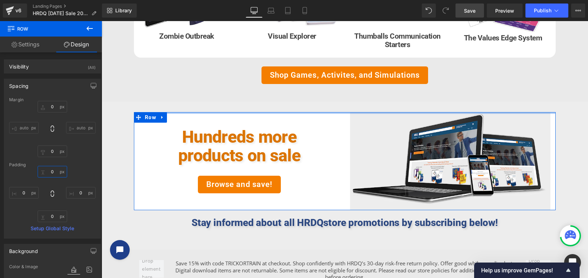
click at [53, 172] on input "0" at bounding box center [53, 172] width 30 height 12
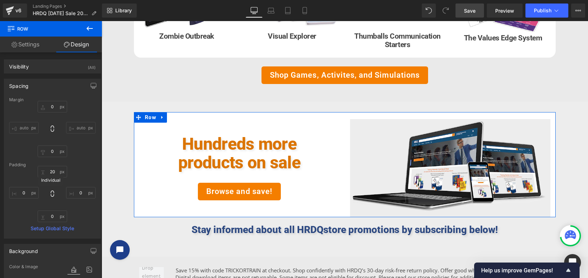
click at [49, 194] on icon at bounding box center [52, 193] width 7 height 7
type input "0"
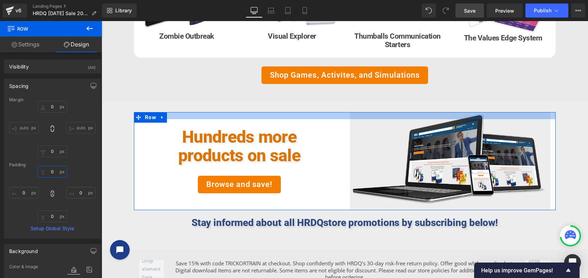
click at [54, 173] on input "0" at bounding box center [53, 172] width 30 height 12
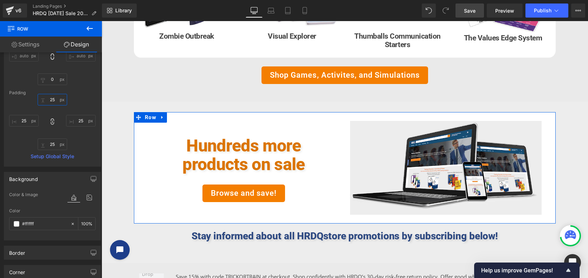
scroll to position [176, 0]
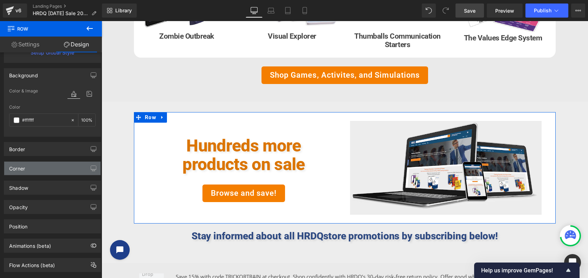
click at [45, 168] on div "Corner" at bounding box center [52, 168] width 96 height 13
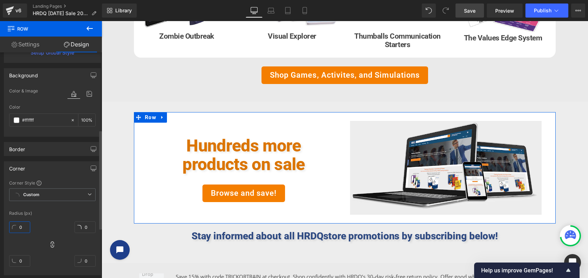
click at [26, 227] on input "0" at bounding box center [19, 227] width 21 height 12
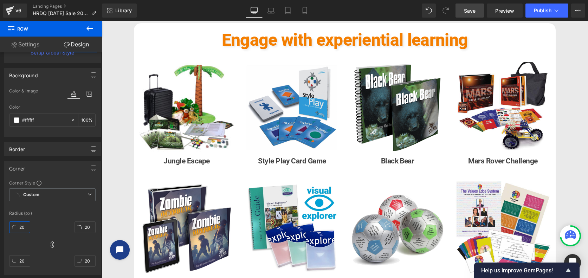
scroll to position [815, 0]
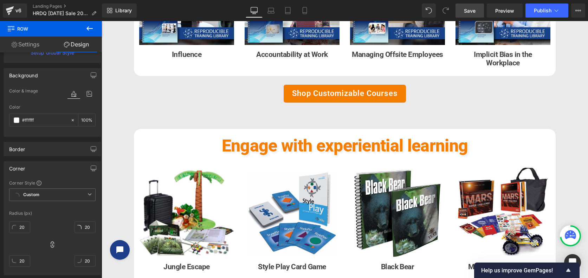
click at [470, 11] on span "Save" at bounding box center [470, 10] width 12 height 7
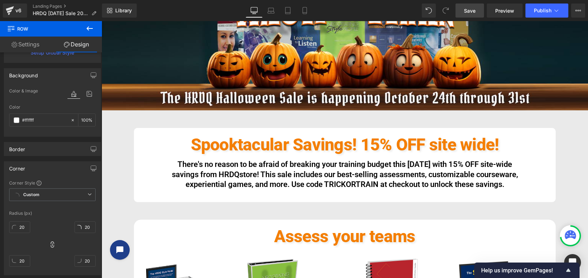
scroll to position [112, 0]
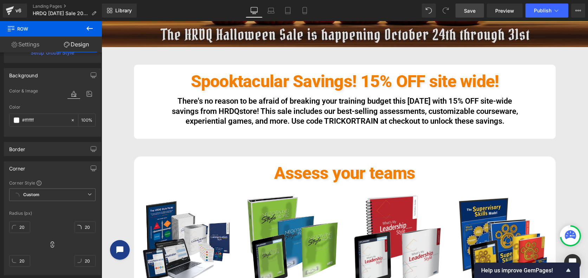
scroll to position [175, 0]
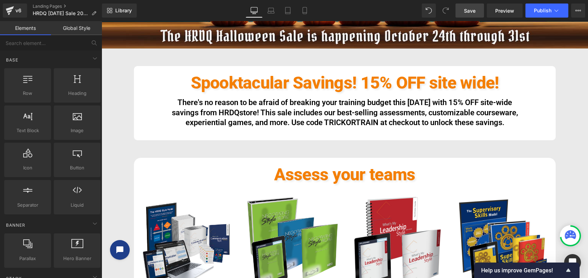
click at [74, 30] on link "Global Style" at bounding box center [76, 28] width 51 height 14
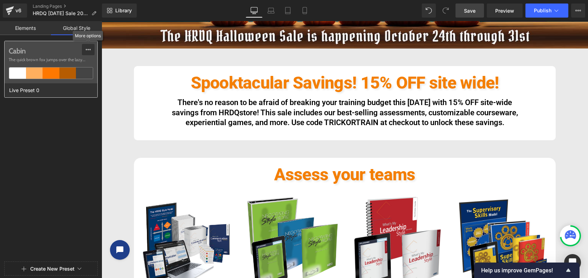
click at [90, 50] on icon at bounding box center [88, 49] width 5 height 1
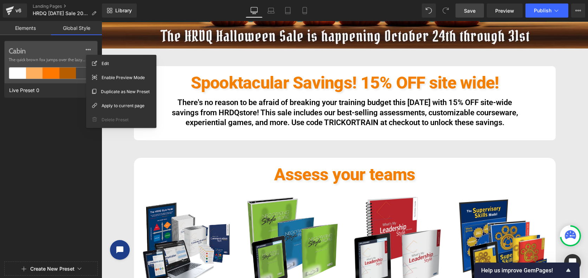
click at [64, 152] on div "Cabin The quick brown fox jumps over the lazy... Live Preset 0" at bounding box center [51, 150] width 102 height 218
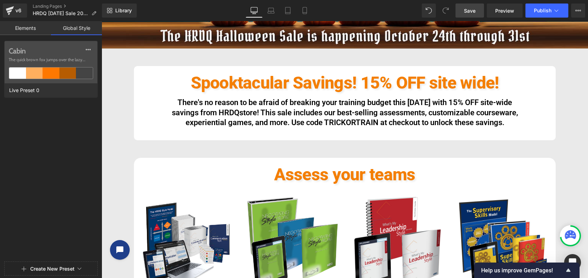
click at [24, 28] on link "Elements" at bounding box center [25, 28] width 51 height 14
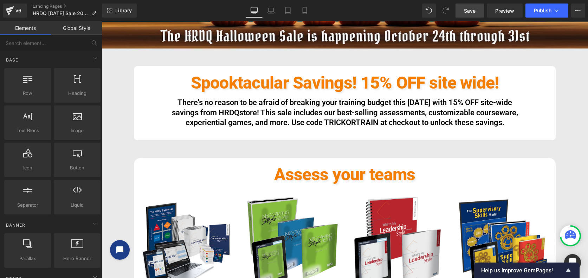
click at [71, 27] on link "Global Style" at bounding box center [76, 28] width 51 height 14
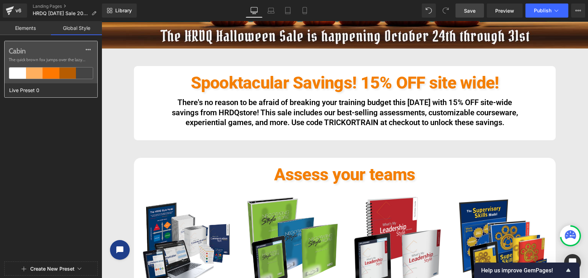
click at [82, 71] on div at bounding box center [84, 72] width 17 height 11
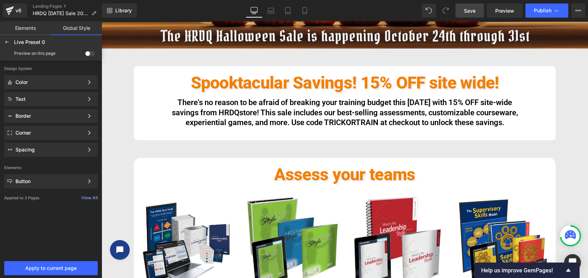
click at [71, 31] on link "Global Style" at bounding box center [76, 28] width 51 height 14
click at [49, 79] on div "Color" at bounding box center [49, 82] width 68 height 6
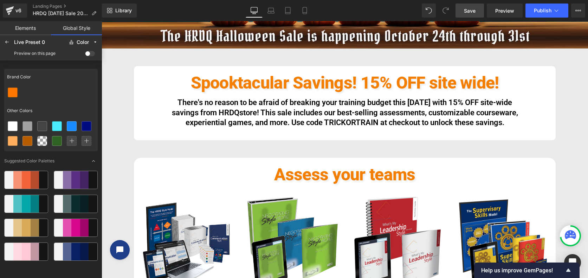
click at [83, 40] on div "Color" at bounding box center [83, 42] width 12 height 5
click at [81, 54] on label "Color" at bounding box center [79, 56] width 11 height 5
click at [75, 25] on link "Global Style" at bounding box center [76, 28] width 51 height 14
click at [5, 43] on icon at bounding box center [7, 42] width 6 height 6
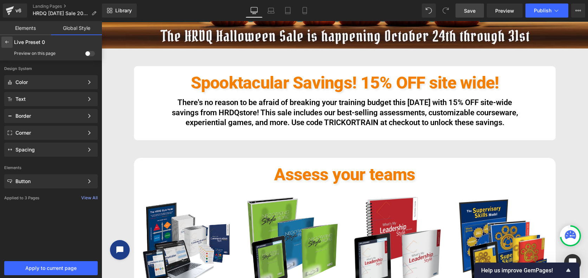
click at [5, 43] on icon at bounding box center [7, 42] width 6 height 6
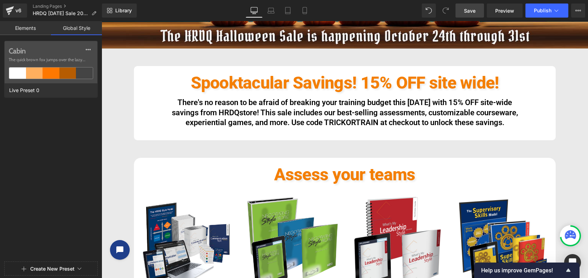
click at [471, 13] on span "Save" at bounding box center [470, 10] width 12 height 7
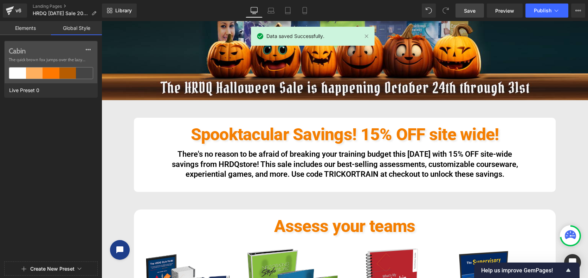
scroll to position [0, 0]
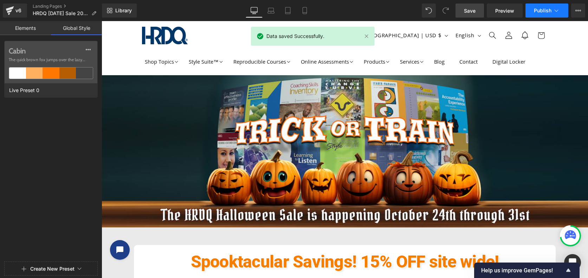
click at [542, 12] on span "Publish" at bounding box center [543, 11] width 18 height 6
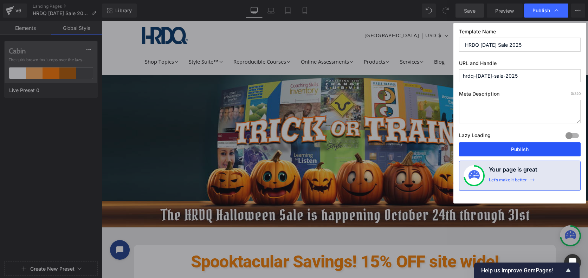
click at [518, 149] on button "Publish" at bounding box center [520, 149] width 122 height 14
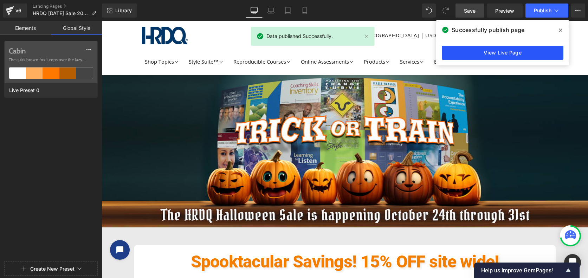
click at [502, 50] on link "View Live Page" at bounding box center [503, 53] width 122 height 14
